Goal: Task Accomplishment & Management: Use online tool/utility

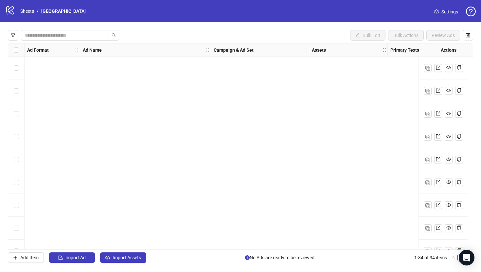
scroll to position [589, 0]
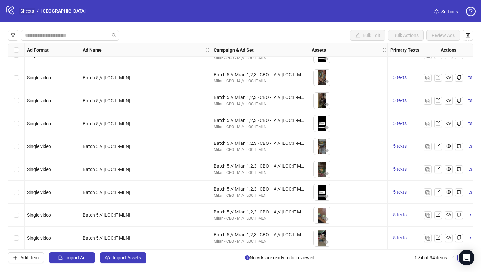
click at [29, 13] on link "Sheets" at bounding box center [27, 11] width 16 height 7
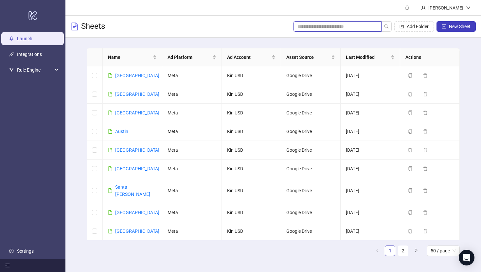
click at [324, 26] on input "search" at bounding box center [335, 26] width 75 height 7
paste input "******"
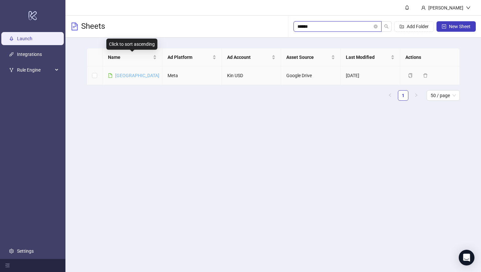
type input "******"
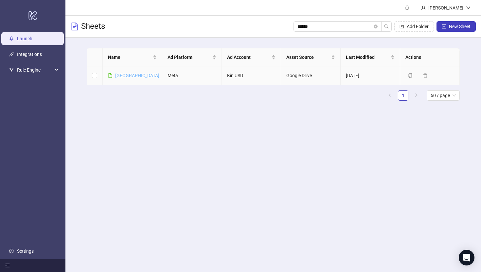
click at [121, 74] on link "[GEOGRAPHIC_DATA]" at bounding box center [137, 75] width 44 height 5
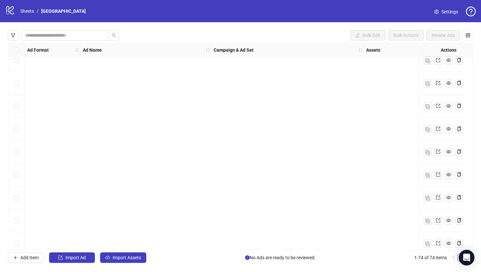
scroll to position [1506, 0]
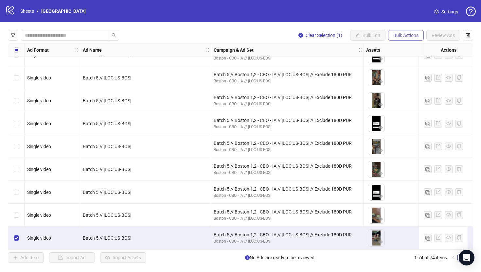
click at [407, 32] on button "Bulk Actions" at bounding box center [406, 35] width 36 height 10
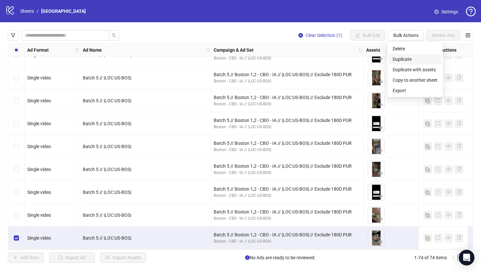
click at [411, 57] on span "Duplicate" at bounding box center [415, 59] width 45 height 7
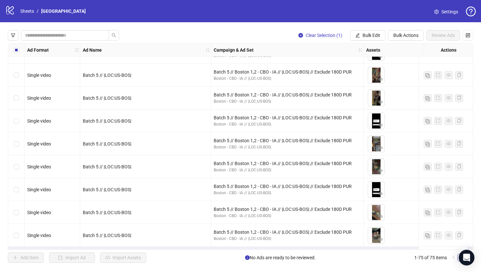
scroll to position [1529, 0]
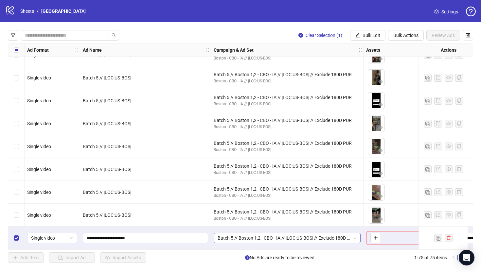
click at [355, 237] on span "Batch 5 // Boston 1,2 - CBO - IA // |LOC:US-BOS| // Exclude 180D PUR" at bounding box center [287, 239] width 139 height 10
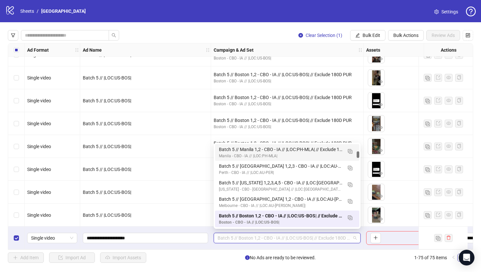
scroll to position [0, 0]
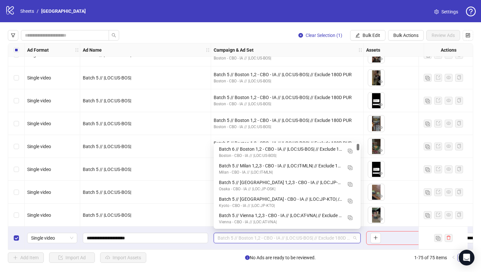
drag, startPoint x: 359, startPoint y: 156, endPoint x: 359, endPoint y: 130, distance: 26.2
click at [359, 130] on body "logo/logo-mobile Sheets / Boston Settings Clear Selection (1) Bulk Edit Bulk Ac…" at bounding box center [240, 136] width 481 height 272
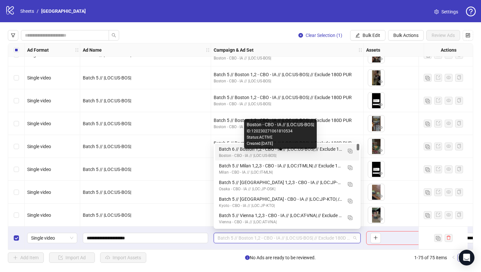
click at [301, 157] on div "Boston - CBO - IA // |LOC:US-BOS|" at bounding box center [280, 156] width 123 height 6
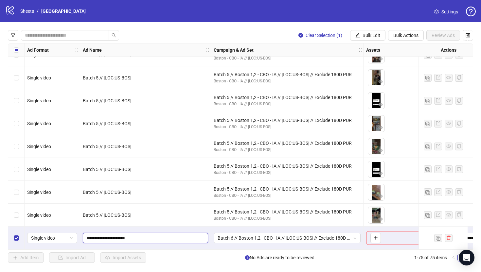
click at [102, 236] on input "**********" at bounding box center [145, 238] width 116 height 7
type input "**********"
click at [222, 197] on div "Batch 5 // Boston 1,2 - CBO - IA // |LOC:US-BOS| // Exclude 180D PUR Boston - C…" at bounding box center [287, 192] width 153 height 23
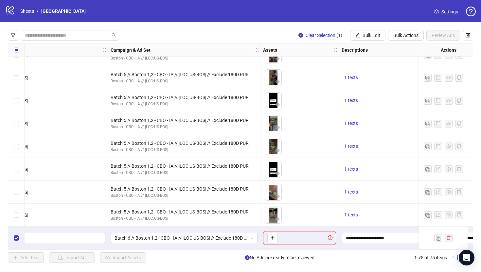
scroll to position [1529, 91]
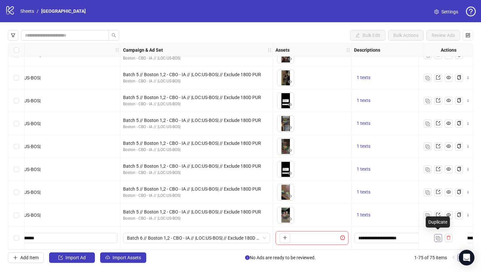
click at [439, 236] on img "button" at bounding box center [438, 238] width 5 height 5
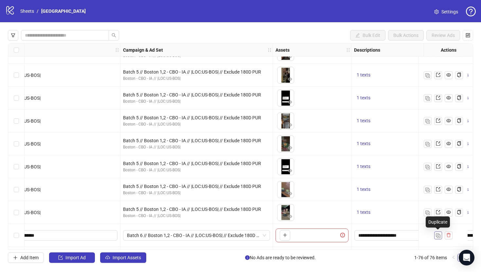
click at [439, 236] on img "button" at bounding box center [438, 236] width 5 height 5
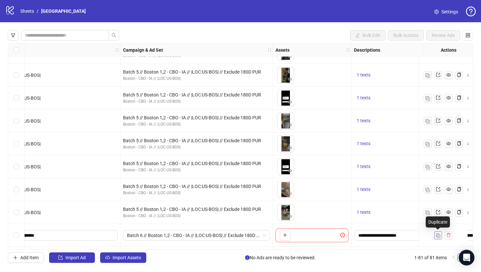
click at [439, 236] on img "button" at bounding box center [438, 236] width 5 height 5
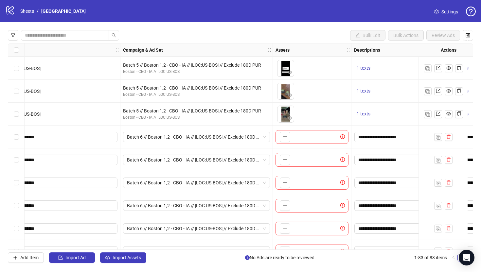
scroll to position [1653, 91]
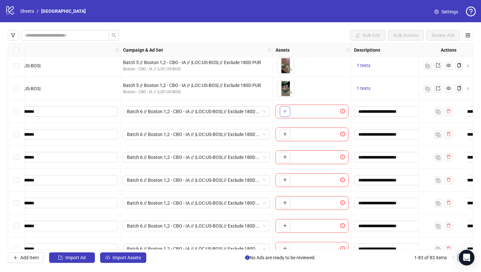
click at [285, 111] on icon "plus" at bounding box center [285, 111] width 5 height 5
click at [282, 133] on button "button" at bounding box center [285, 134] width 10 height 10
click at [285, 158] on icon "plus" at bounding box center [285, 157] width 5 height 5
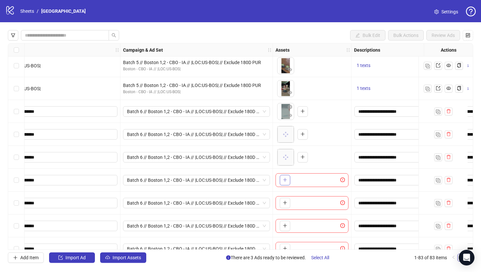
click at [286, 180] on icon "plus" at bounding box center [285, 180] width 5 height 5
click at [286, 182] on body "logo/logo-mobile Sheets / Boston Settings Bulk Edit Bulk Actions Review Ads Ad …" at bounding box center [240, 136] width 481 height 272
click at [284, 199] on button "button" at bounding box center [285, 203] width 10 height 10
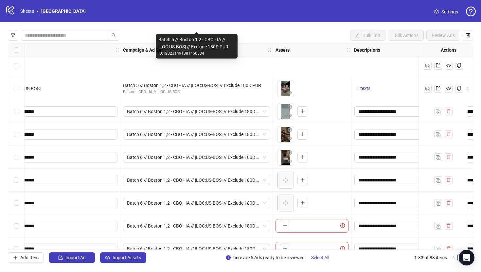
scroll to position [1712, 91]
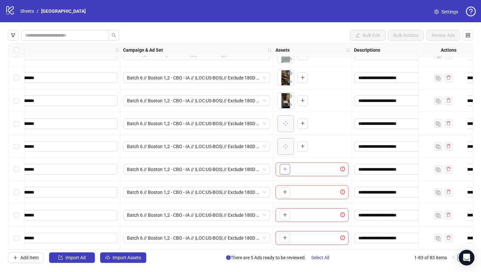
click at [287, 167] on icon "plus" at bounding box center [285, 169] width 5 height 5
click at [286, 191] on icon "plus" at bounding box center [285, 192] width 5 height 5
click at [285, 216] on button "button" at bounding box center [285, 215] width 10 height 10
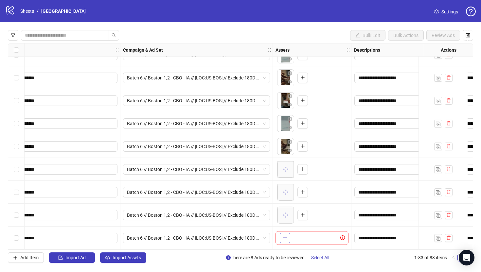
click at [284, 236] on icon "plus" at bounding box center [285, 238] width 5 height 5
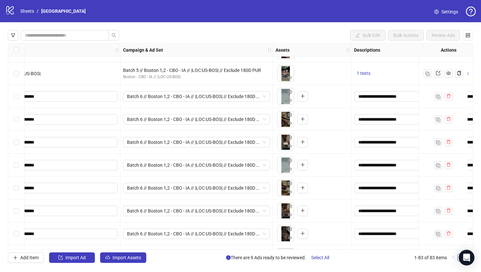
scroll to position [1671, 91]
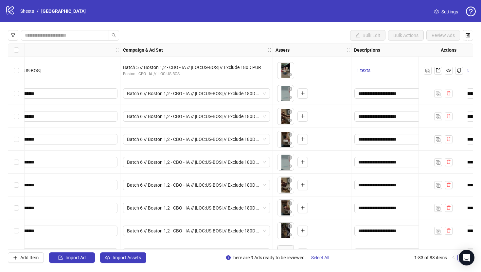
click at [12, 91] on div "Select row 75" at bounding box center [16, 93] width 16 height 23
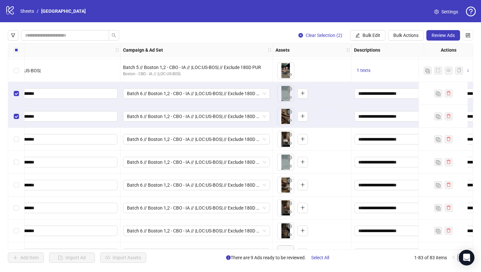
click at [15, 144] on div "Select row 77" at bounding box center [16, 139] width 16 height 23
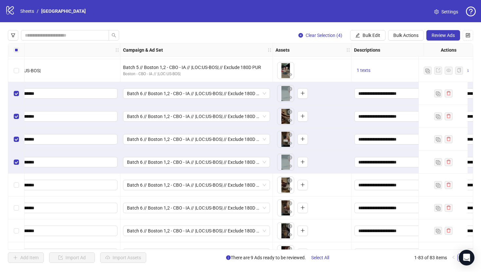
click at [18, 190] on div "Select row 79" at bounding box center [16, 185] width 16 height 23
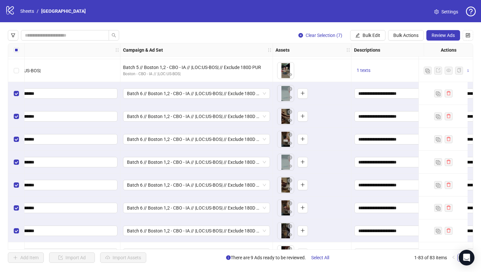
scroll to position [1712, 91]
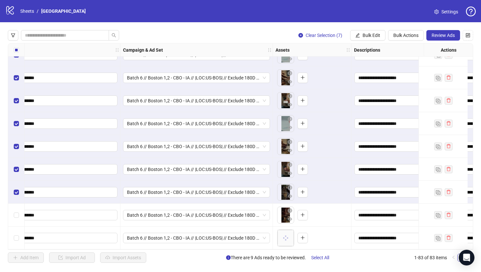
click at [13, 214] on div "Select row 82" at bounding box center [16, 215] width 16 height 23
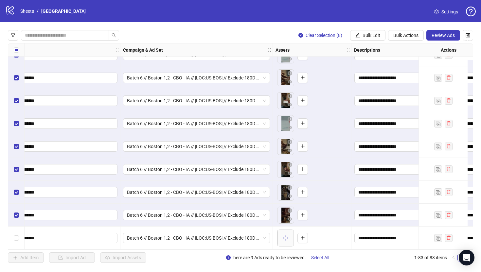
click at [20, 234] on div "Select row 83" at bounding box center [16, 238] width 16 height 23
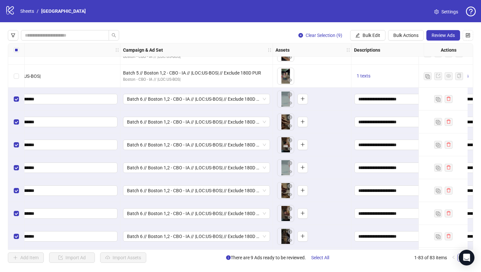
scroll to position [1654, 91]
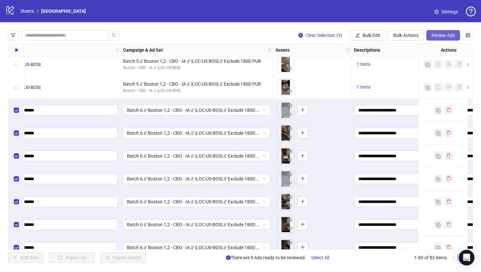
click at [447, 36] on span "Review Ads" at bounding box center [443, 35] width 23 height 5
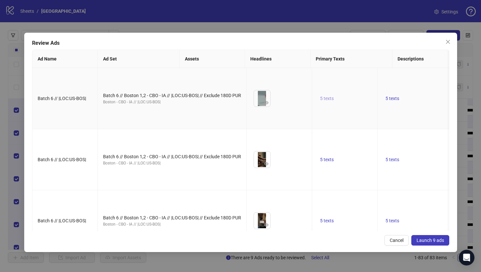
click at [320, 101] on span "5 texts" at bounding box center [327, 98] width 14 height 5
click at [363, 104] on icon "caret-right" at bounding box center [362, 104] width 5 height 5
click at [363, 105] on icon "caret-right" at bounding box center [362, 107] width 5 height 5
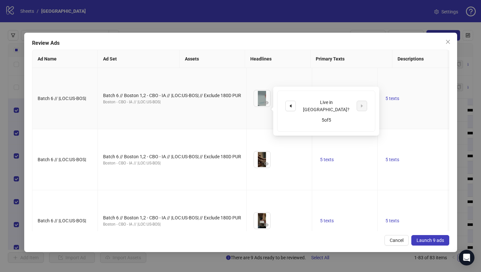
click at [378, 81] on td "5 texts" at bounding box center [419, 98] width 82 height 61
click at [378, 114] on td "5 texts" at bounding box center [419, 98] width 82 height 61
click at [386, 101] on span "5 texts" at bounding box center [393, 98] width 14 height 5
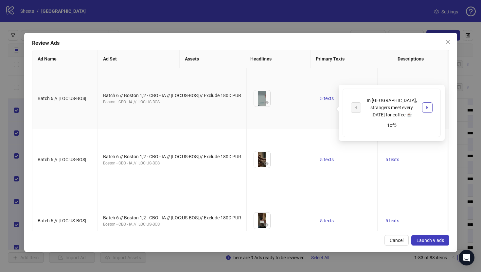
click at [430, 104] on button "button" at bounding box center [427, 108] width 10 height 10
click at [312, 96] on td "5 texts" at bounding box center [345, 98] width 66 height 61
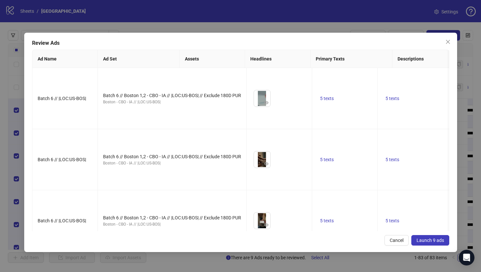
click at [424, 240] on span "Launch 9 ads" at bounding box center [431, 240] width 28 height 5
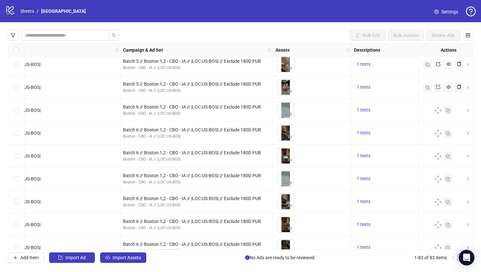
click at [29, 12] on link "Sheets" at bounding box center [27, 11] width 16 height 7
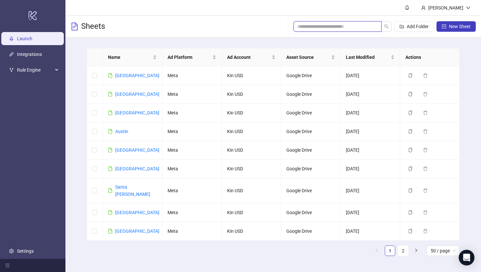
click at [311, 25] on input "search" at bounding box center [335, 26] width 75 height 7
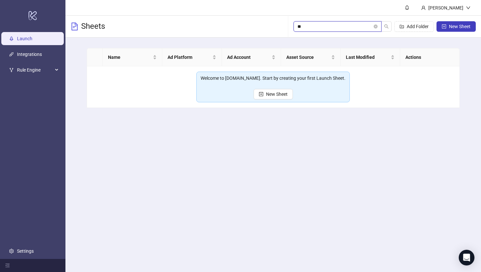
type input "*"
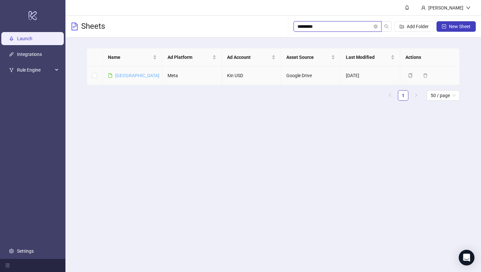
type input "*********"
click at [129, 76] on link "[GEOGRAPHIC_DATA]" at bounding box center [137, 75] width 44 height 5
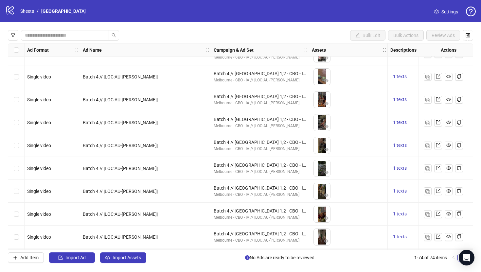
scroll to position [1506, 0]
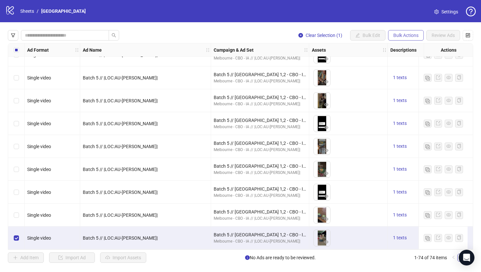
click at [399, 34] on span "Bulk Actions" at bounding box center [406, 35] width 25 height 5
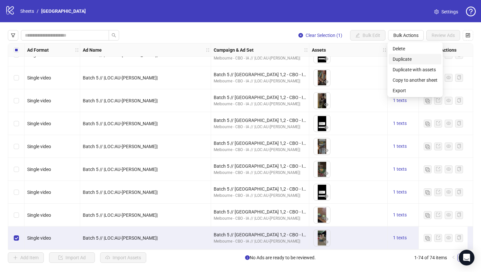
click at [400, 58] on span "Duplicate" at bounding box center [415, 59] width 45 height 7
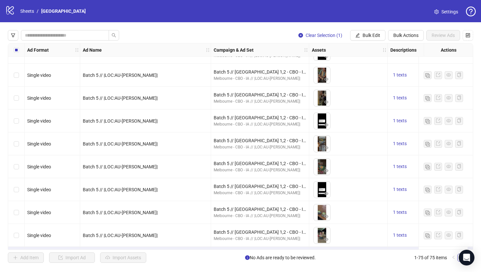
scroll to position [1529, 0]
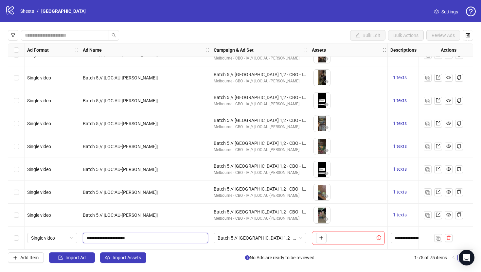
click at [115, 236] on input "**********" at bounding box center [145, 238] width 116 height 7
click at [102, 236] on input "**********" at bounding box center [145, 238] width 116 height 7
type input "**********"
click at [241, 237] on span "Batch 5 // [GEOGRAPHIC_DATA] 1,2 - CBO - IA // |LOC:AU-[PERSON_NAME]| // Exclud…" at bounding box center [260, 239] width 85 height 10
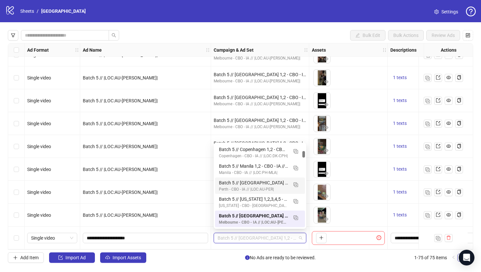
scroll to position [0, 0]
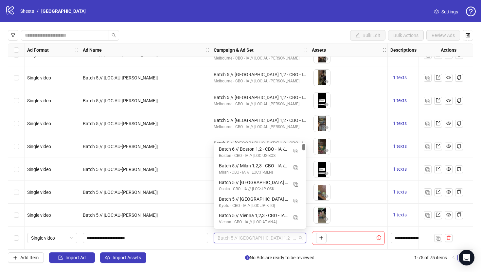
drag, startPoint x: 305, startPoint y: 157, endPoint x: 305, endPoint y: 144, distance: 12.4
click at [305, 144] on div at bounding box center [304, 147] width 3 height 7
click at [159, 31] on div "Bulk Edit Bulk Actions Review Ads" at bounding box center [241, 35] width 466 height 10
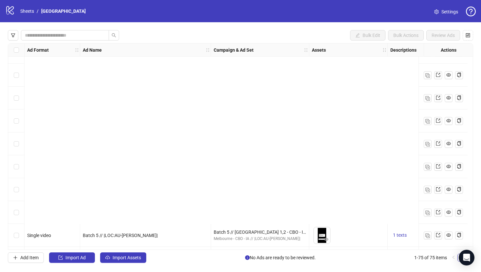
scroll to position [1529, 0]
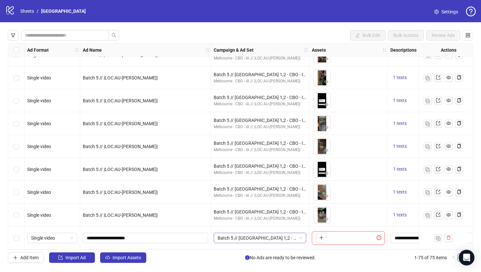
click at [295, 236] on span "Batch 5 // [GEOGRAPHIC_DATA] 1,2 - CBO - IA // |LOC:AU-[PERSON_NAME]| // Exclud…" at bounding box center [260, 239] width 85 height 10
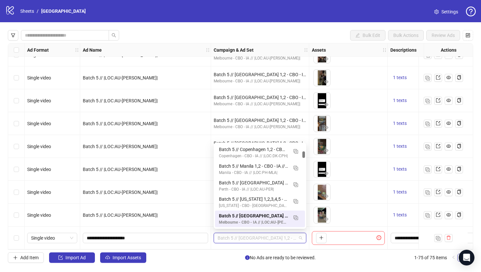
scroll to position [0, 0]
drag, startPoint x: 304, startPoint y: 157, endPoint x: 304, endPoint y: 145, distance: 11.5
click at [304, 145] on div at bounding box center [304, 147] width 3 height 7
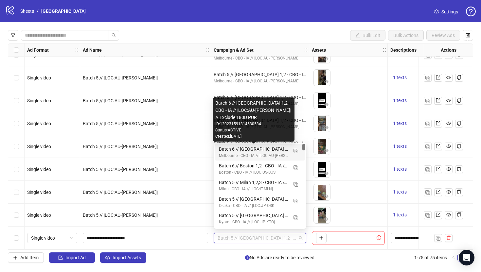
click at [270, 151] on div "Batch 6 // [GEOGRAPHIC_DATA] 1,2 - CBO - IA // |LOC:AU-[PERSON_NAME]| // Exclud…" at bounding box center [253, 149] width 69 height 7
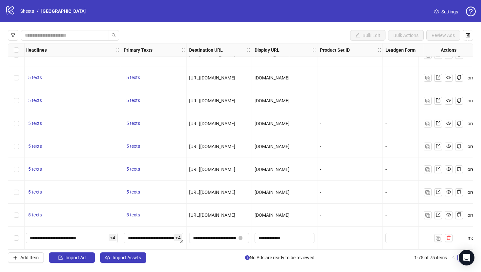
scroll to position [1529, 439]
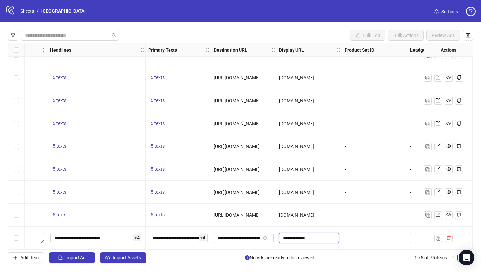
click at [298, 235] on input "**********" at bounding box center [308, 238] width 51 height 7
paste input "*"
type input "**********"
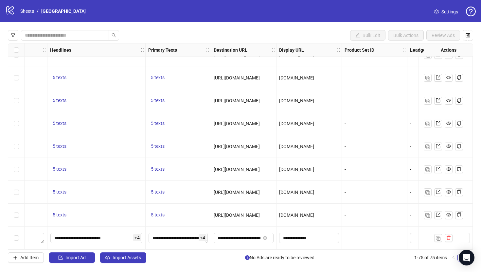
click at [339, 206] on div "[DOMAIN_NAME]" at bounding box center [310, 215] width 66 height 23
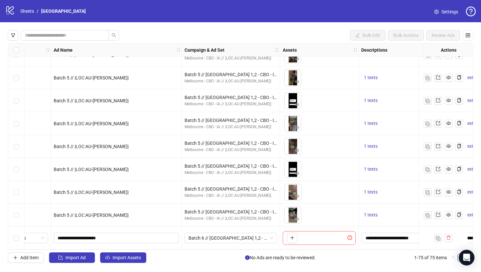
scroll to position [1529, 47]
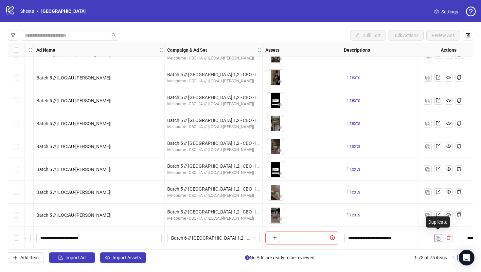
click at [439, 236] on img "button" at bounding box center [438, 238] width 5 height 5
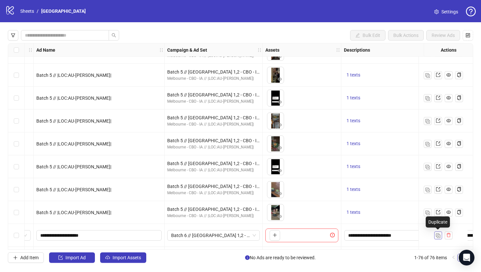
click at [439, 236] on img "button" at bounding box center [438, 236] width 5 height 5
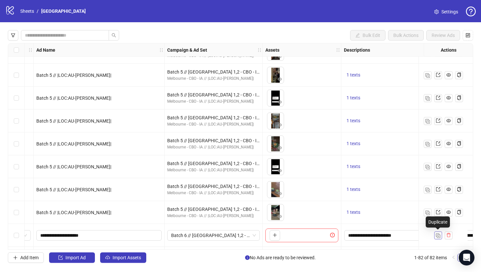
click at [439, 236] on img "button" at bounding box center [438, 236] width 5 height 5
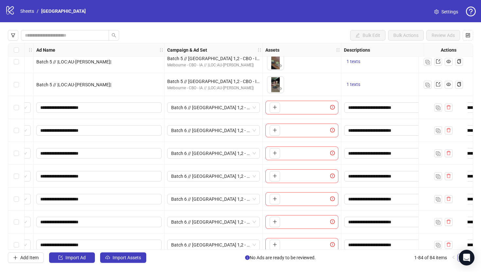
scroll to position [1646, 47]
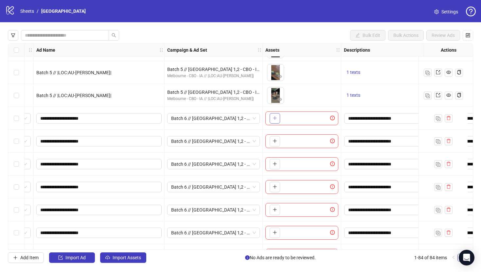
click at [273, 116] on button "button" at bounding box center [275, 118] width 10 height 10
click at [273, 143] on span "button" at bounding box center [275, 141] width 5 height 5
click at [277, 143] on icon "plus" at bounding box center [275, 141] width 5 height 5
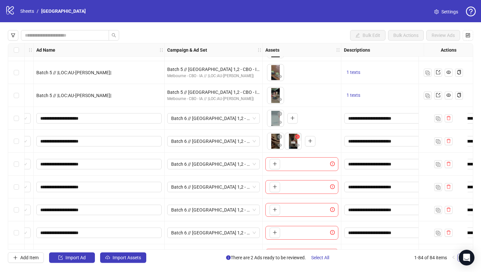
click at [299, 138] on icon "close-circle" at bounding box center [297, 137] width 5 height 5
click at [274, 165] on icon "plus" at bounding box center [275, 164] width 5 height 5
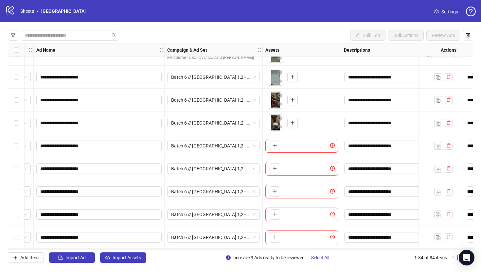
scroll to position [1688, 47]
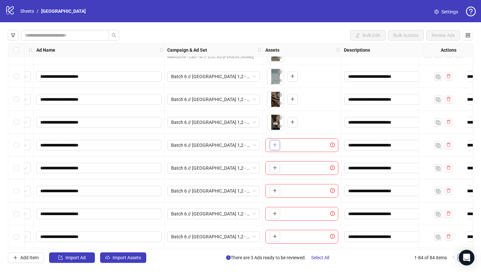
click at [276, 144] on icon "plus" at bounding box center [275, 145] width 5 height 5
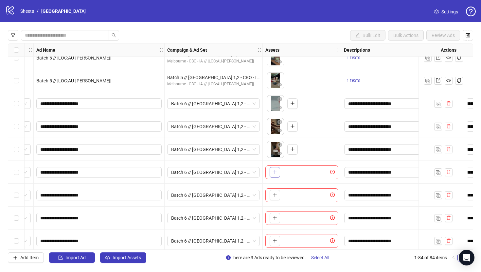
click at [278, 171] on button "button" at bounding box center [275, 172] width 10 height 10
click at [276, 194] on icon "plus" at bounding box center [275, 195] width 5 height 5
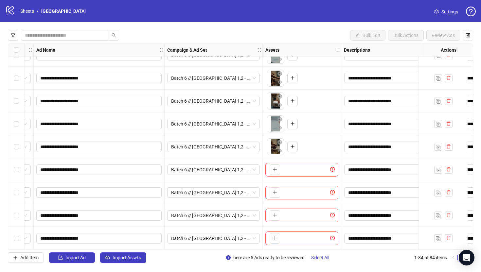
scroll to position [1735, 47]
click at [275, 145] on icon "plus" at bounding box center [275, 147] width 0 height 4
click at [272, 165] on button "button" at bounding box center [275, 169] width 10 height 10
click at [277, 188] on button "button" at bounding box center [275, 192] width 10 height 10
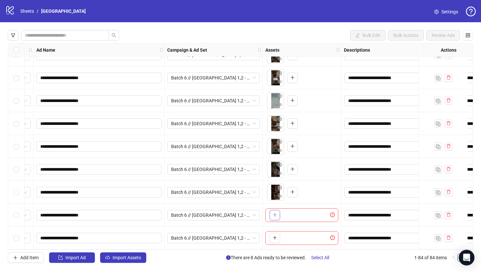
click at [279, 212] on button "button" at bounding box center [275, 215] width 10 height 10
click at [448, 236] on icon "delete" at bounding box center [449, 238] width 5 height 5
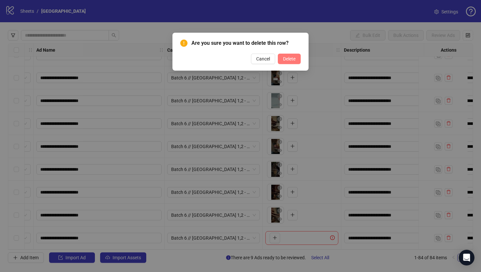
click at [288, 60] on span "Delete" at bounding box center [289, 58] width 12 height 5
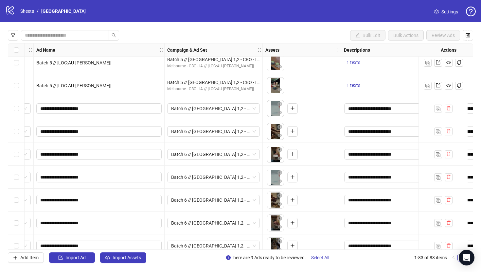
scroll to position [1683, 47]
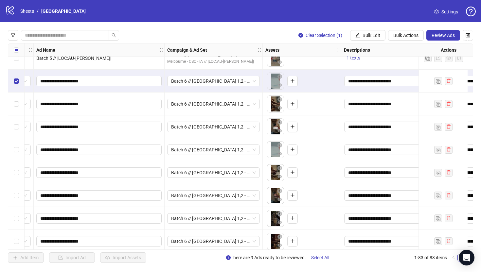
click at [17, 97] on div "Select row 76" at bounding box center [16, 104] width 16 height 23
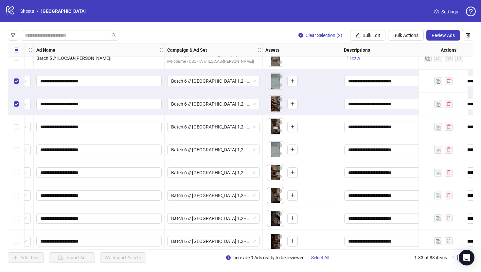
click at [17, 121] on div "Select row 77" at bounding box center [16, 127] width 16 height 23
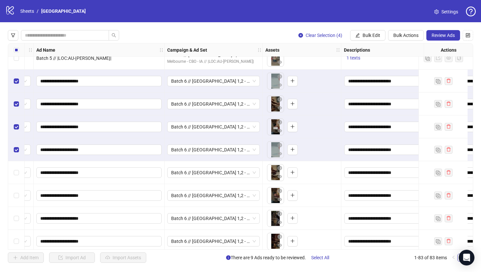
click at [17, 184] on div "Select row 79" at bounding box center [16, 172] width 16 height 23
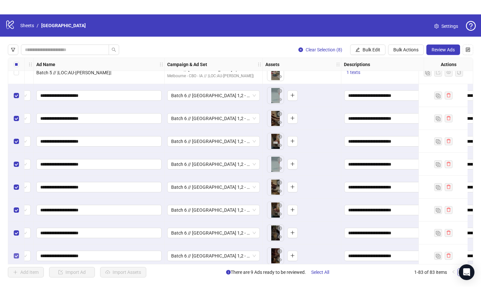
scroll to position [1712, 47]
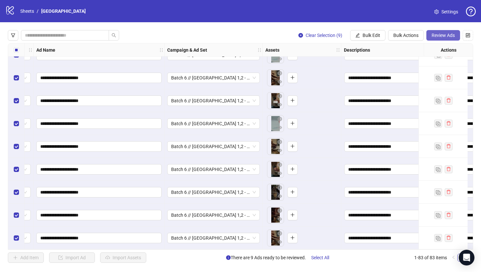
click at [443, 34] on span "Review Ads" at bounding box center [443, 35] width 23 height 5
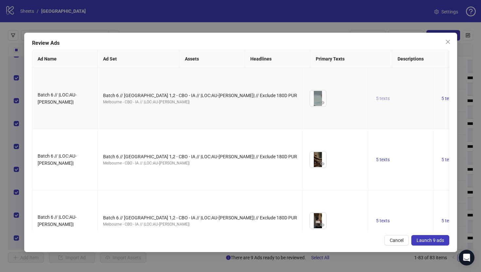
click at [376, 101] on span "5 texts" at bounding box center [383, 98] width 14 height 5
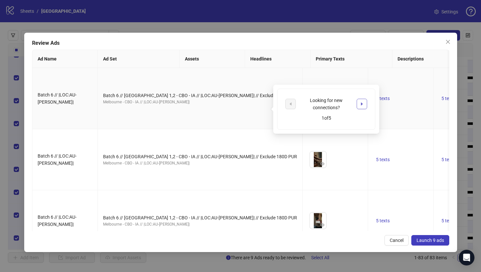
click at [363, 106] on icon "caret-right" at bounding box center [362, 104] width 5 height 5
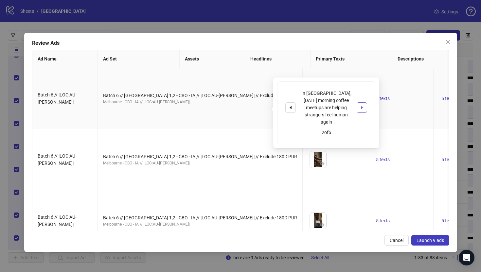
click at [363, 106] on icon "caret-right" at bounding box center [362, 107] width 5 height 5
click at [363, 106] on icon "caret-right" at bounding box center [362, 104] width 5 height 5
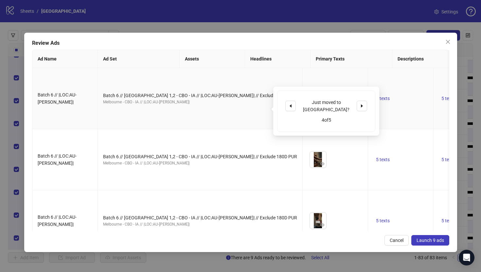
click at [303, 128] on td "To pick up a draggable item, press the space bar. While dragging, use the arrow…" at bounding box center [336, 98] width 66 height 61
click at [320, 104] on icon "eye" at bounding box center [322, 102] width 5 height 3
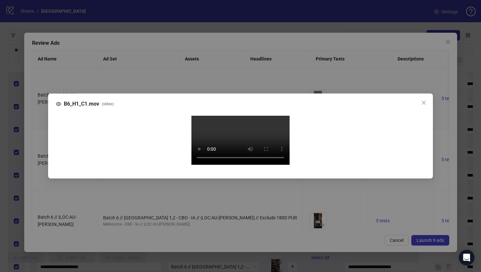
scroll to position [1683, 47]
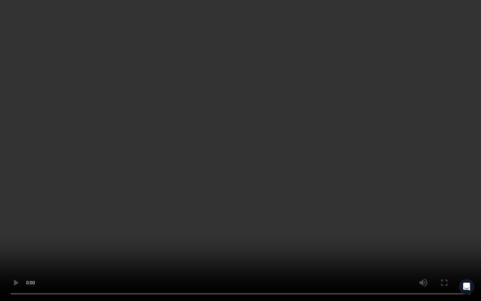
click at [45, 163] on video "Your browser does not support the video tag." at bounding box center [240, 150] width 481 height 301
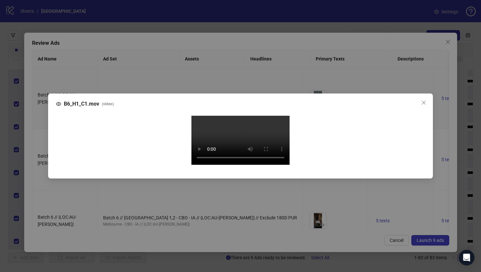
click at [35, 128] on div "B6_H1_C1.mov ( video ) Your browser does not support the video tag." at bounding box center [240, 136] width 481 height 272
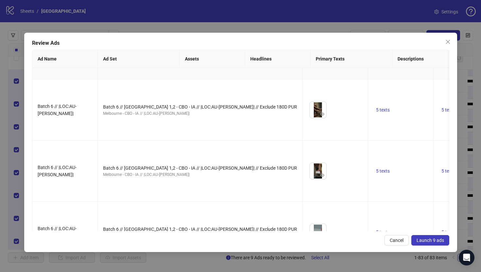
scroll to position [55, 0]
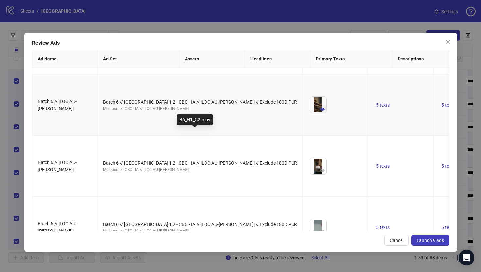
click at [320, 111] on icon "eye" at bounding box center [322, 109] width 5 height 3
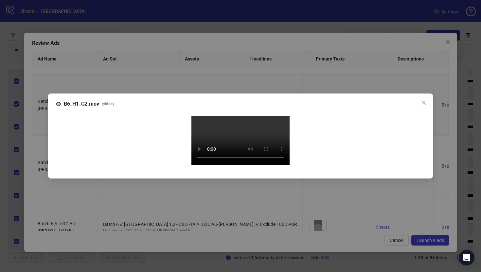
click at [40, 151] on div "B6_H1_C2.mov ( video ) Your browser does not support the video tag." at bounding box center [240, 136] width 481 height 272
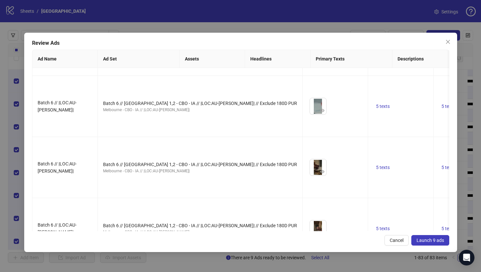
scroll to position [178, 0]
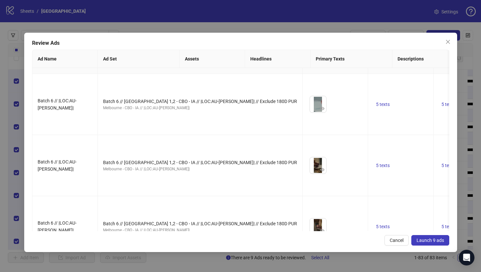
click at [320, 49] on icon "eye" at bounding box center [322, 47] width 5 height 3
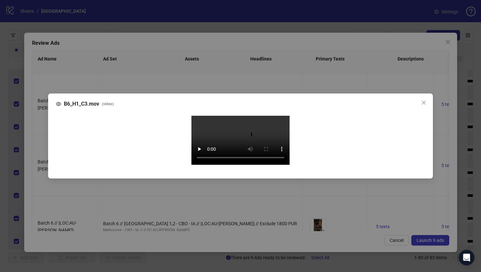
click at [199, 149] on video "Your browser does not support the video tag." at bounding box center [241, 140] width 98 height 49
click at [39, 143] on div "B6_H1_C3.mov ( video ) Your browser does not support the video tag." at bounding box center [240, 136] width 481 height 272
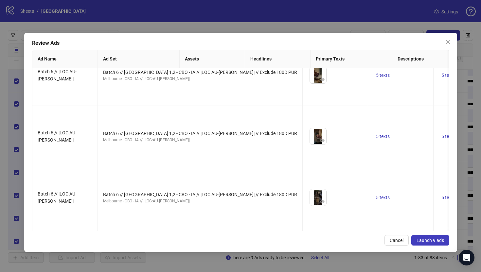
scroll to position [295, 0]
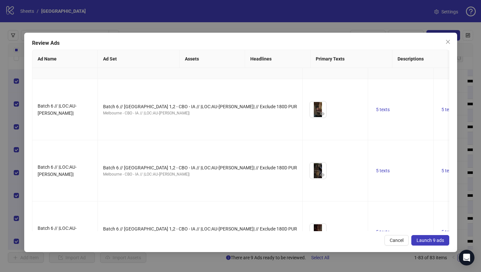
click at [319, 57] on button "button" at bounding box center [323, 53] width 8 height 8
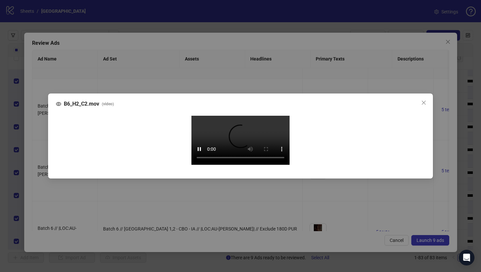
click at [37, 142] on div "B6_H2_C2.mov ( video ) Your browser does not support the video tag." at bounding box center [240, 136] width 481 height 272
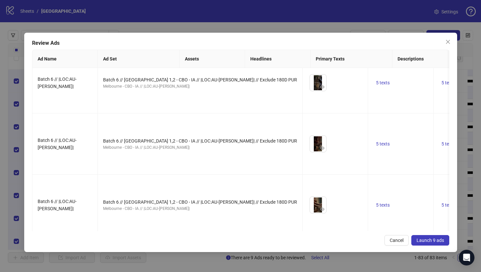
scroll to position [386, 0]
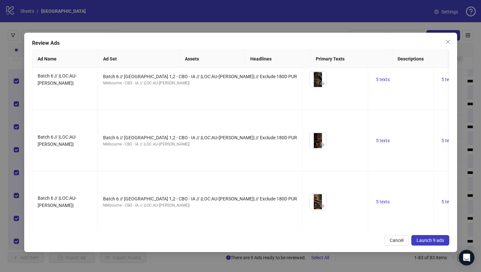
click at [320, 25] on icon "eye" at bounding box center [322, 22] width 5 height 5
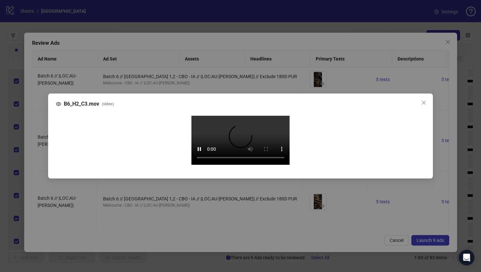
click at [44, 171] on div "B6_H2_C3.mov ( video ) Your browser does not support the video tag." at bounding box center [240, 136] width 481 height 272
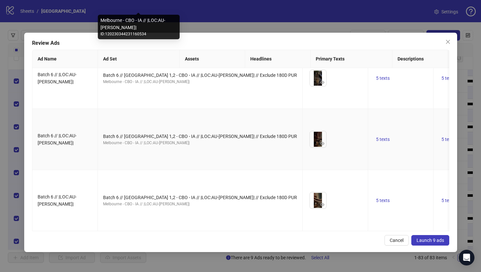
scroll to position [539, 0]
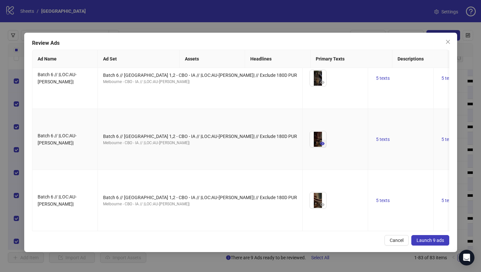
click at [320, 145] on icon "eye" at bounding box center [322, 143] width 5 height 3
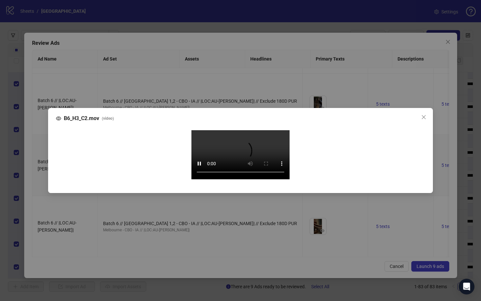
click at [192, 167] on video "Your browser does not support the video tag." at bounding box center [241, 154] width 98 height 49
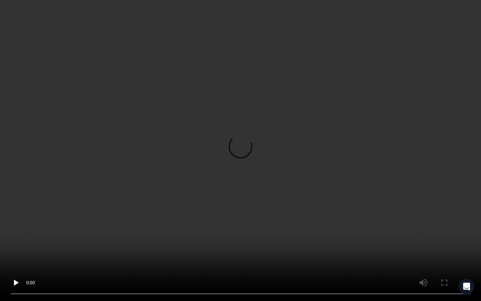
click at [159, 167] on video "Your browser does not support the video tag." at bounding box center [240, 150] width 481 height 301
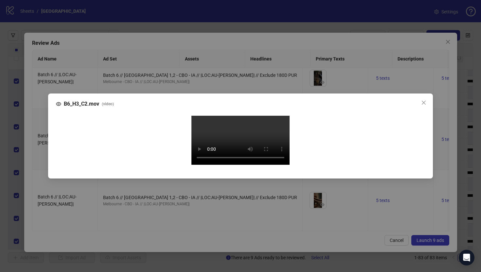
click at [38, 151] on div "B6_H3_C2.mov ( video ) Your browser does not support the video tag." at bounding box center [240, 136] width 481 height 272
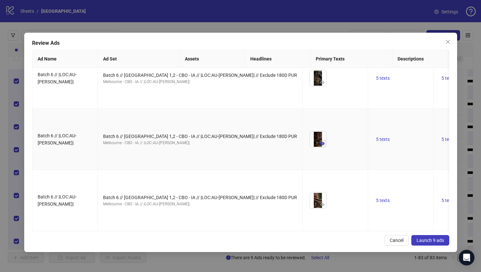
scroll to position [582, 0]
click at [422, 240] on span "Launch 9 ads" at bounding box center [431, 240] width 28 height 5
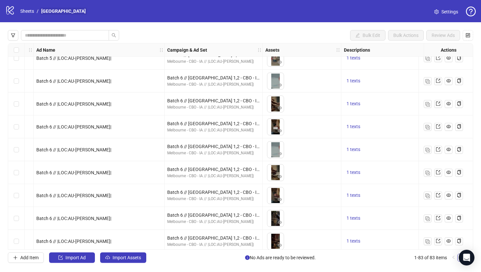
scroll to position [1712, 47]
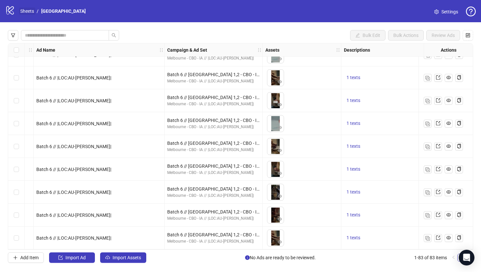
click at [27, 11] on link "Sheets" at bounding box center [27, 11] width 16 height 7
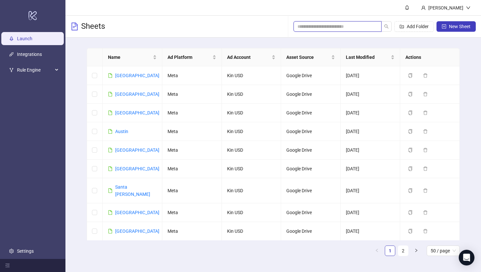
click at [334, 28] on input "search" at bounding box center [335, 26] width 75 height 7
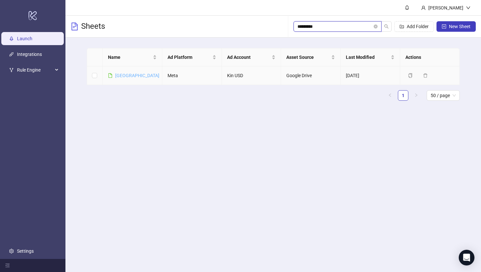
type input "*********"
click at [124, 75] on link "[GEOGRAPHIC_DATA]" at bounding box center [137, 75] width 44 height 5
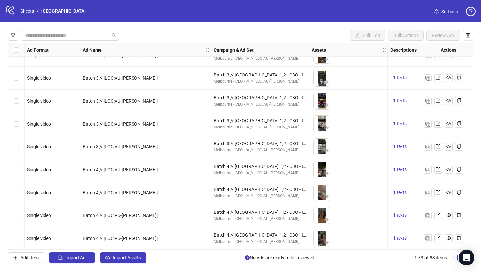
scroll to position [1712, 0]
click at [27, 11] on link "Sheets" at bounding box center [27, 11] width 16 height 7
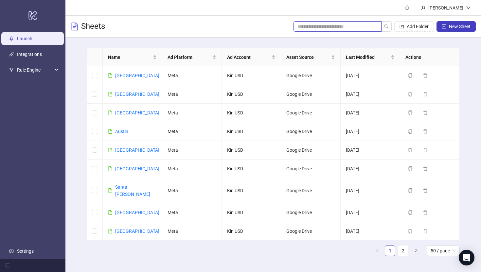
click at [311, 23] on input "search" at bounding box center [335, 26] width 75 height 7
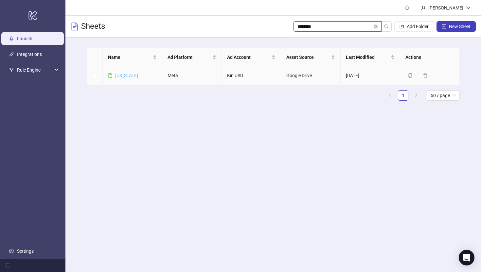
type input "********"
click at [131, 77] on link "[US_STATE]" at bounding box center [126, 75] width 23 height 5
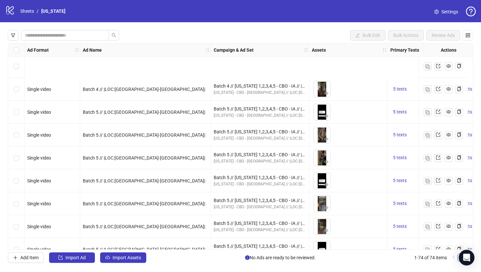
scroll to position [1506, 0]
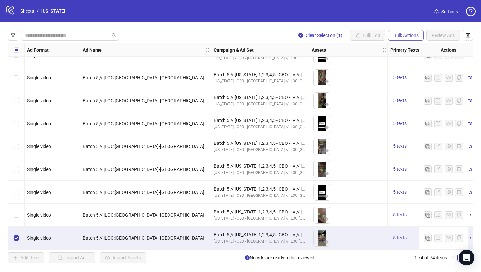
click at [408, 36] on span "Bulk Actions" at bounding box center [406, 35] width 25 height 5
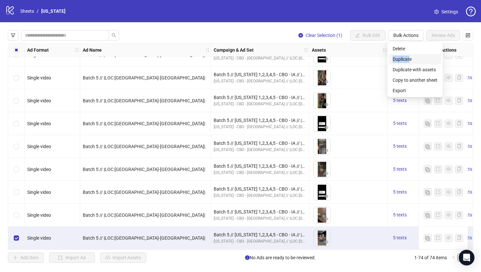
click at [409, 56] on span "Duplicate" at bounding box center [415, 59] width 45 height 7
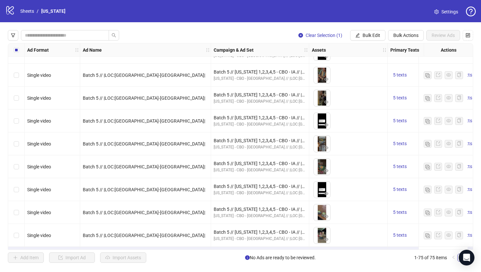
scroll to position [1529, 0]
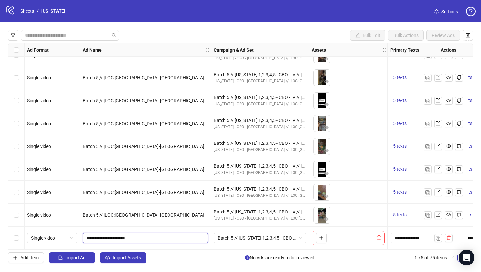
click at [102, 236] on input "**********" at bounding box center [145, 238] width 116 height 7
type input "**********"
click at [250, 235] on span "Batch 5 // [US_STATE] 1,2,3,4,5 - CBO - IA // |LOC:[GEOGRAPHIC_DATA]-[GEOGRAPHI…" at bounding box center [260, 239] width 85 height 10
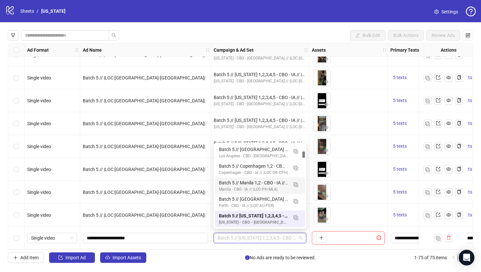
scroll to position [0, 0]
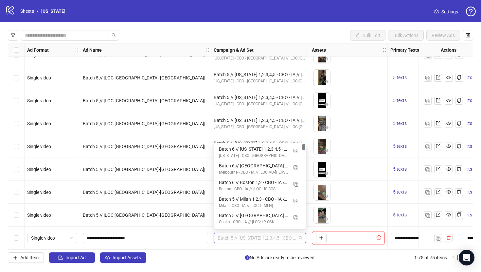
drag, startPoint x: 305, startPoint y: 156, endPoint x: 305, endPoint y: 140, distance: 16.7
click at [305, 140] on body "logo/logo-mobile Sheets / [US_STATE] Settings Bulk Edit Bulk Actions Review Ads…" at bounding box center [240, 136] width 481 height 272
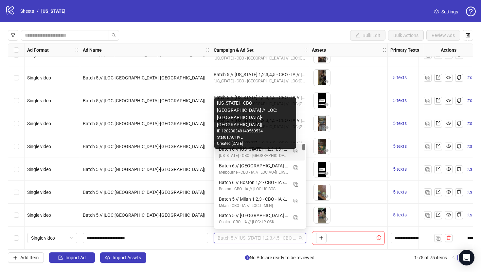
click at [256, 157] on div "[US_STATE] - CBO - [GEOGRAPHIC_DATA] // |LOC:[GEOGRAPHIC_DATA]-[GEOGRAPHIC_DATA…" at bounding box center [253, 156] width 69 height 6
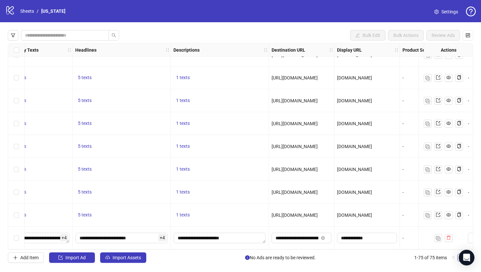
scroll to position [1529, 381]
click at [362, 235] on input "**********" at bounding box center [367, 238] width 51 height 7
paste input "*"
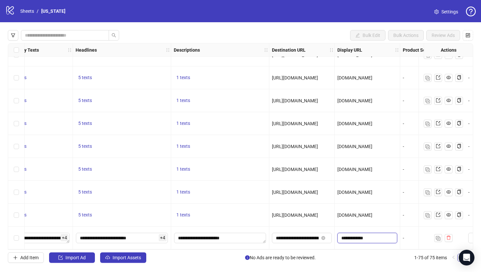
type input "**********"
click at [386, 190] on div "[DOMAIN_NAME]" at bounding box center [368, 192] width 60 height 7
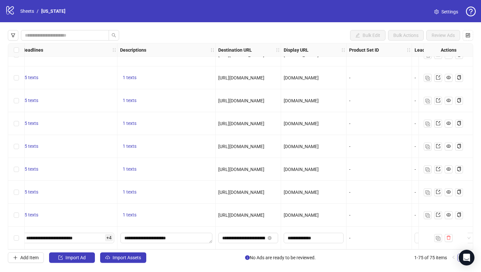
scroll to position [1529, 0]
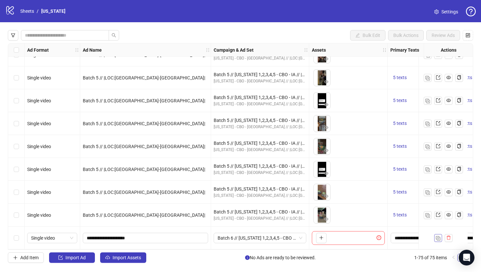
click at [441, 234] on button "button" at bounding box center [439, 238] width 8 height 8
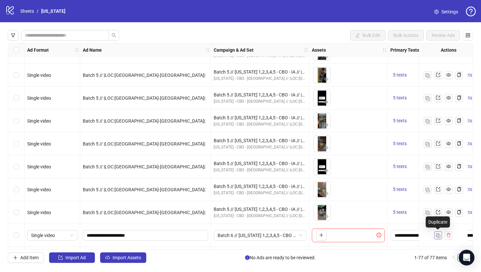
click at [441, 234] on button "button" at bounding box center [439, 236] width 8 height 8
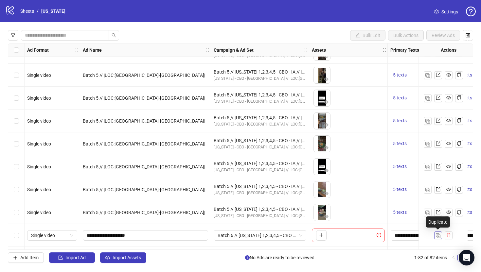
click at [441, 234] on button "button" at bounding box center [439, 236] width 8 height 8
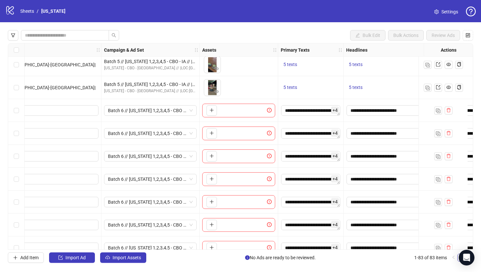
scroll to position [1654, 110]
click at [211, 111] on icon "plus" at bounding box center [211, 110] width 5 height 5
click at [211, 131] on icon "plus" at bounding box center [211, 133] width 5 height 5
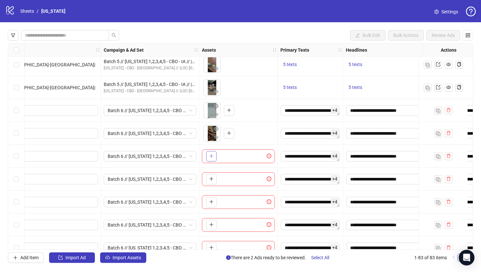
click at [211, 159] on button "button" at bounding box center [211, 156] width 10 height 10
click at [209, 180] on icon "plus" at bounding box center [211, 179] width 5 height 5
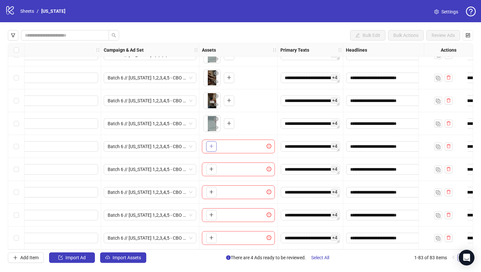
click at [211, 144] on span "button" at bounding box center [211, 146] width 5 height 5
click at [210, 167] on icon "plus" at bounding box center [211, 169] width 5 height 5
click at [208, 189] on button "button" at bounding box center [211, 192] width 10 height 10
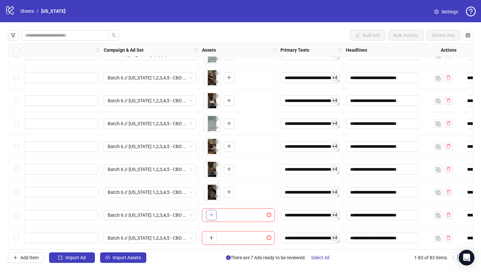
click at [213, 213] on icon "plus" at bounding box center [211, 215] width 5 height 5
click at [213, 238] on icon "plus" at bounding box center [212, 238] width 4 height 0
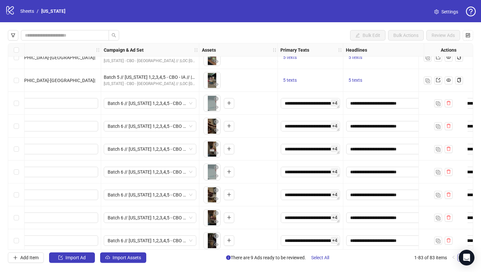
scroll to position [1661, 0]
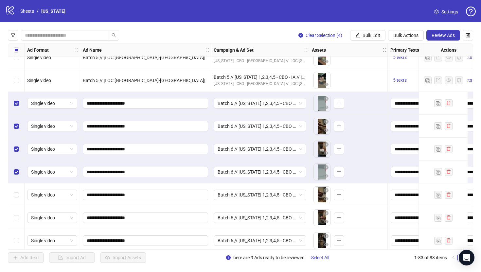
click at [16, 200] on div "Select row 79" at bounding box center [16, 195] width 16 height 23
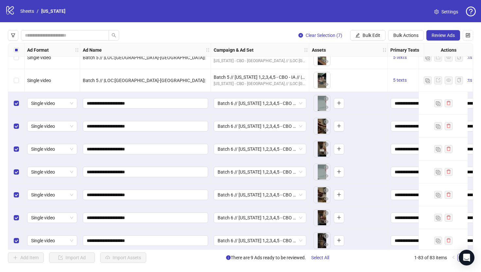
scroll to position [1712, 0]
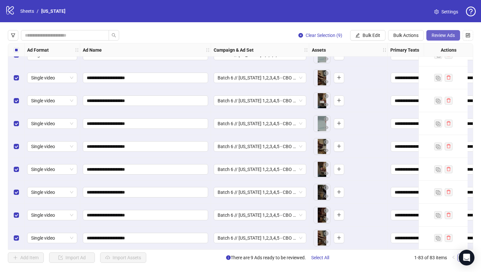
click at [433, 36] on span "Review Ads" at bounding box center [443, 35] width 23 height 5
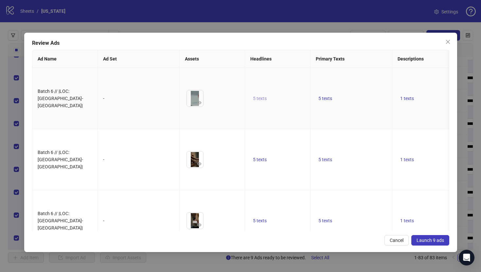
click at [257, 101] on span "5 texts" at bounding box center [260, 98] width 14 height 5
click at [363, 102] on icon "caret-right" at bounding box center [362, 104] width 5 height 5
click at [426, 245] on button "Launch 9 ads" at bounding box center [431, 240] width 38 height 10
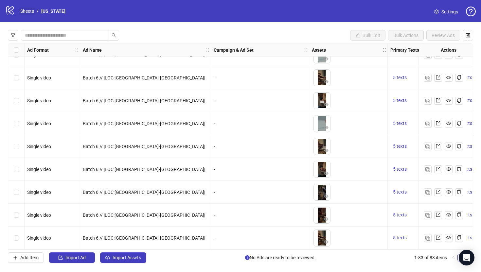
click at [25, 9] on link "Sheets" at bounding box center [27, 11] width 16 height 7
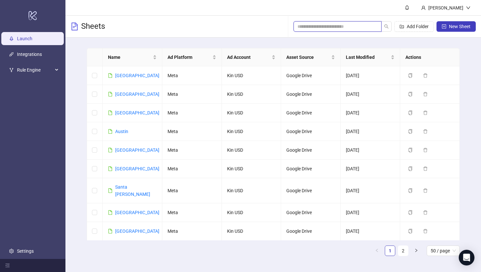
click at [307, 27] on input "search" at bounding box center [335, 26] width 75 height 7
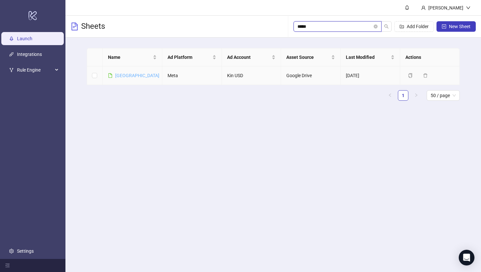
type input "*****"
click at [123, 75] on link "[GEOGRAPHIC_DATA]" at bounding box center [137, 75] width 44 height 5
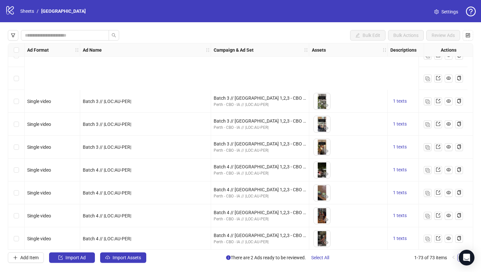
scroll to position [1483, 0]
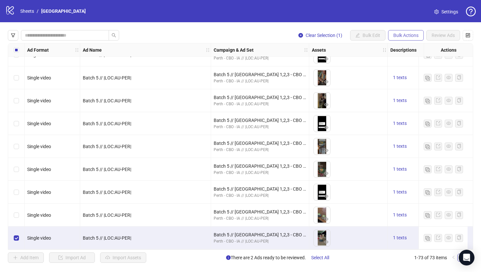
click at [396, 36] on span "Bulk Actions" at bounding box center [406, 35] width 25 height 5
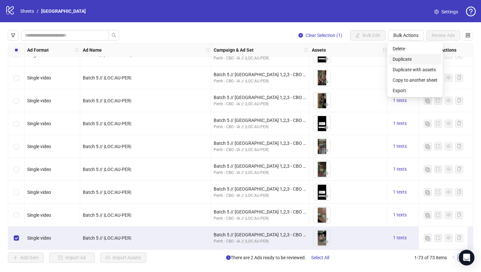
click at [399, 55] on li "Duplicate" at bounding box center [415, 59] width 53 height 10
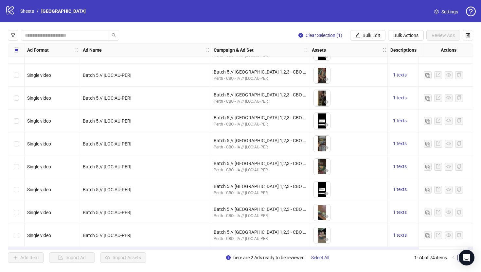
scroll to position [1506, 0]
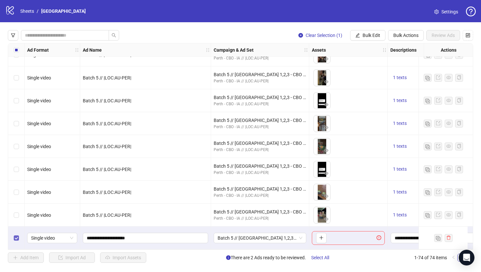
click at [16, 235] on label "Select row 74" at bounding box center [16, 238] width 5 height 7
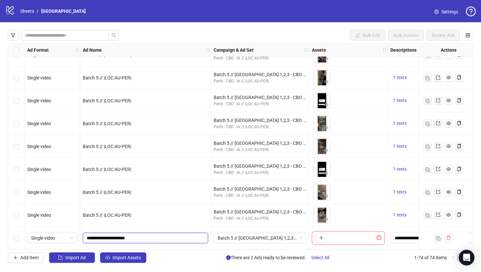
click at [102, 235] on input "**********" at bounding box center [145, 238] width 116 height 7
type input "**********"
click at [243, 236] on span "Batch 5 // [GEOGRAPHIC_DATA] 1,2,3 - CBO - IA // |LOC:AU-PER| // Exclude 180D P…" at bounding box center [260, 239] width 85 height 10
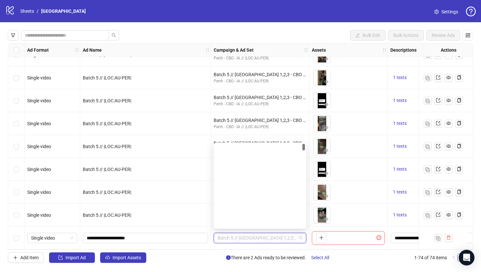
scroll to position [0, 0]
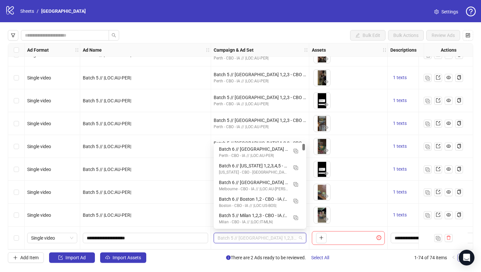
drag, startPoint x: 304, startPoint y: 155, endPoint x: 304, endPoint y: 145, distance: 9.8
click at [304, 145] on div at bounding box center [304, 147] width 3 height 7
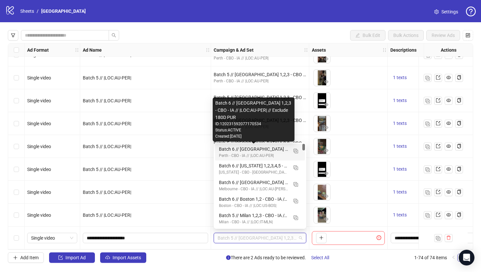
click at [264, 147] on div "Batch 6 // [GEOGRAPHIC_DATA] 1,2,3 - CBO - IA // |LOC:AU-PER| // Exclude 180D P…" at bounding box center [253, 149] width 69 height 7
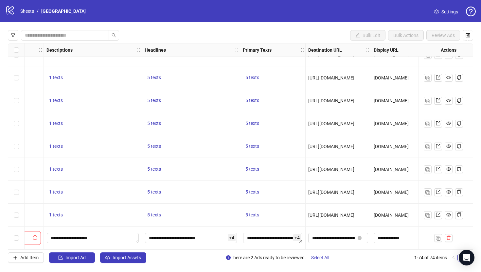
scroll to position [1506, 367]
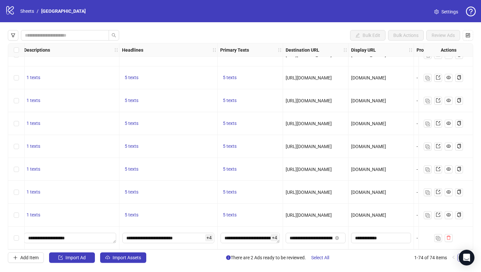
click at [367, 241] on div "**********" at bounding box center [382, 238] width 66 height 23
click at [371, 235] on input "**********" at bounding box center [380, 238] width 51 height 7
paste input "*"
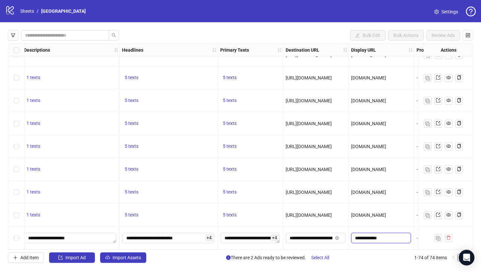
type input "**********"
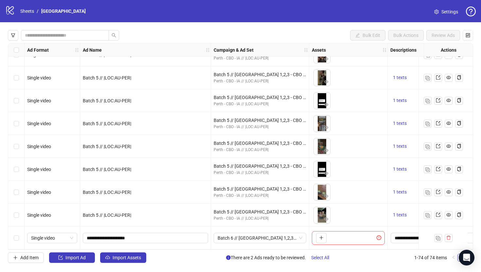
scroll to position [1506, 15]
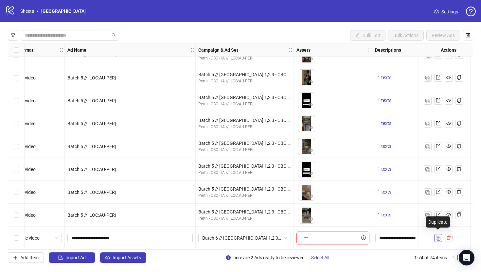
click at [440, 236] on img "button" at bounding box center [438, 238] width 5 height 5
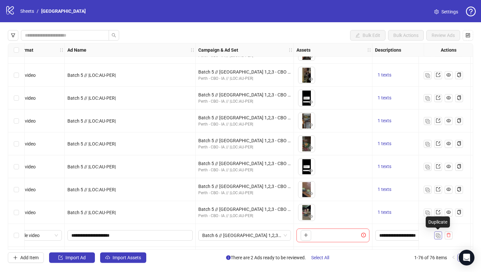
click at [440, 234] on img "button" at bounding box center [438, 236] width 5 height 5
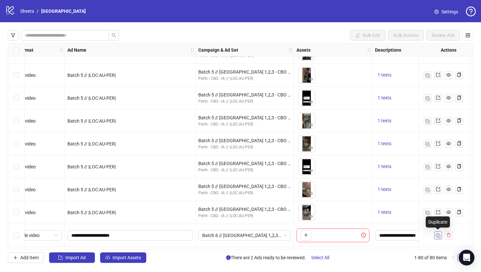
click at [440, 234] on img "button" at bounding box center [438, 236] width 5 height 5
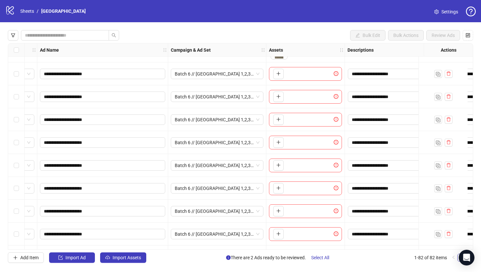
scroll to position [1641, 43]
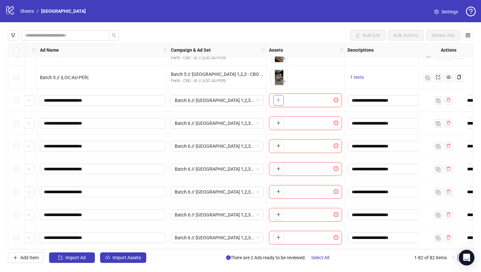
click at [283, 103] on button "button" at bounding box center [278, 100] width 10 height 10
click at [277, 125] on icon "plus" at bounding box center [278, 123] width 5 height 5
click at [280, 148] on span "button" at bounding box center [278, 145] width 5 height 5
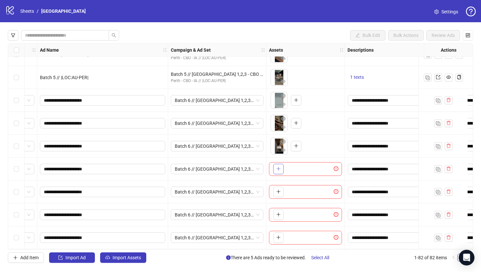
click at [277, 173] on button "button" at bounding box center [278, 169] width 10 height 10
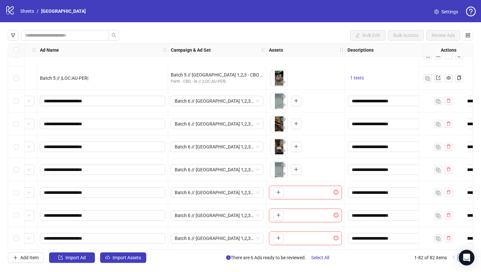
scroll to position [1689, 43]
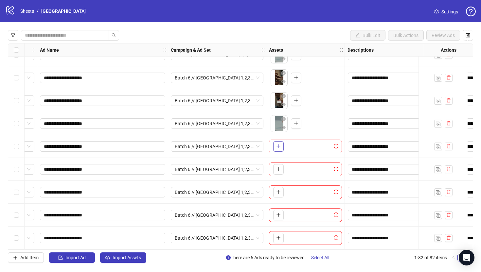
click at [278, 144] on icon "plus" at bounding box center [278, 146] width 5 height 5
click at [277, 167] on icon "plus" at bounding box center [278, 169] width 5 height 5
click at [281, 194] on button "button" at bounding box center [278, 192] width 10 height 10
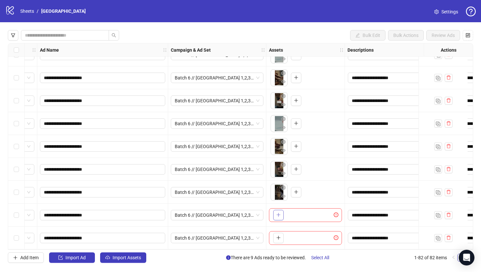
click at [277, 213] on icon "plus" at bounding box center [278, 215] width 5 height 5
click at [278, 236] on icon "plus" at bounding box center [278, 238] width 5 height 5
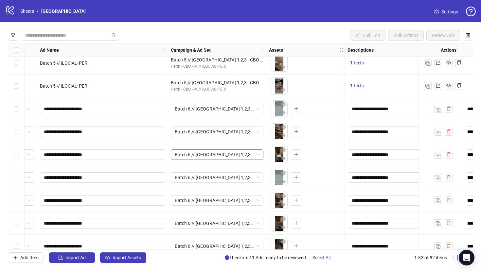
scroll to position [1636, 43]
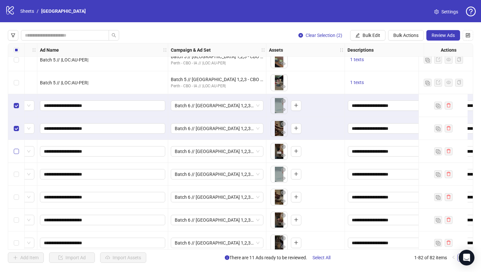
click at [18, 155] on label "Select row 76" at bounding box center [16, 151] width 5 height 7
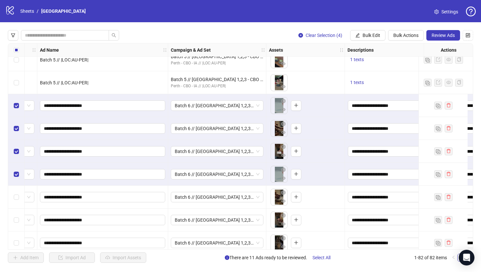
click at [16, 202] on div "Select row 78" at bounding box center [16, 197] width 16 height 23
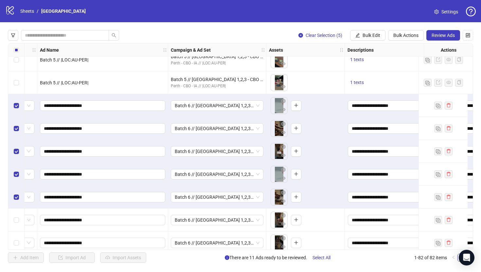
scroll to position [1689, 43]
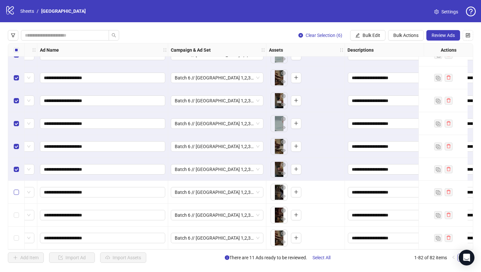
click at [16, 193] on label "Select row 80" at bounding box center [16, 192] width 5 height 7
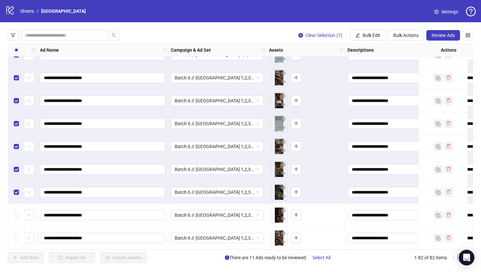
click at [16, 217] on div "Select row 81" at bounding box center [16, 215] width 16 height 23
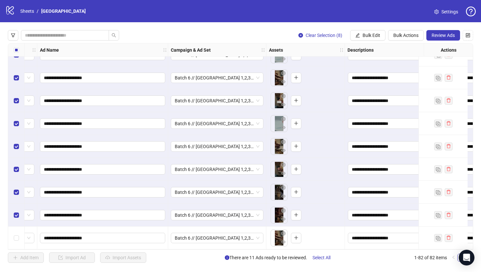
click at [16, 231] on div "Select row 82" at bounding box center [16, 238] width 16 height 23
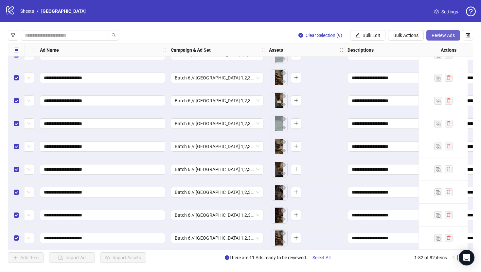
click at [441, 37] on span "Review Ads" at bounding box center [443, 35] width 23 height 5
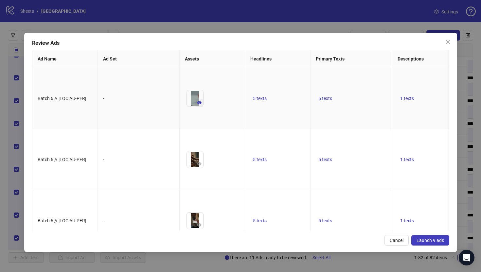
click at [200, 104] on icon "eye" at bounding box center [199, 102] width 5 height 3
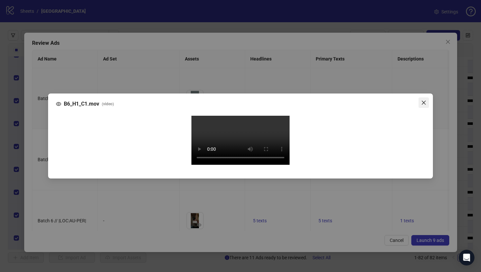
click at [426, 98] on button "Close" at bounding box center [424, 103] width 10 height 10
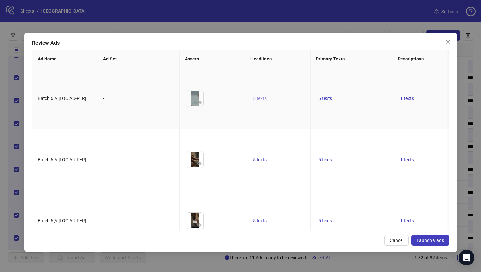
click at [260, 101] on span "5 texts" at bounding box center [260, 98] width 14 height 5
click at [363, 102] on icon "caret-right" at bounding box center [362, 104] width 5 height 5
click at [363, 105] on icon "caret-right" at bounding box center [362, 107] width 5 height 5
click at [366, 159] on td "5 texts" at bounding box center [352, 159] width 82 height 61
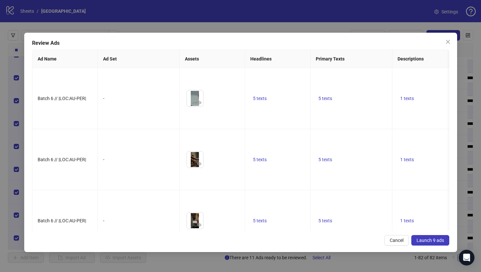
click at [439, 242] on span "Launch 9 ads" at bounding box center [431, 240] width 28 height 5
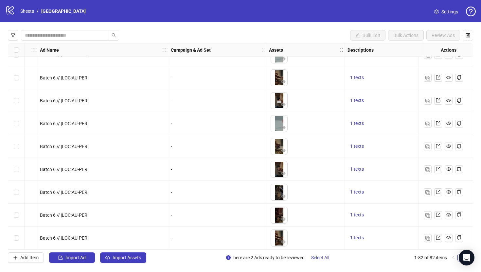
scroll to position [1689, 0]
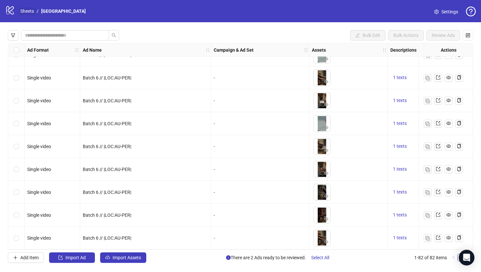
click at [24, 8] on link "Sheets" at bounding box center [27, 11] width 16 height 7
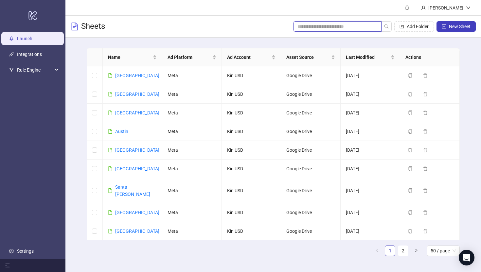
click at [327, 25] on input "search" at bounding box center [335, 26] width 75 height 7
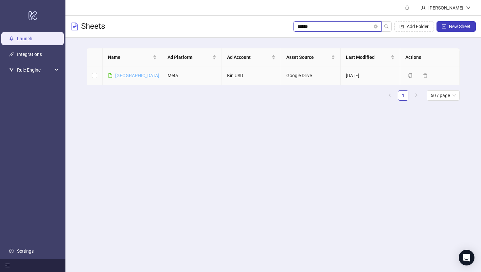
type input "******"
click at [124, 76] on link "[GEOGRAPHIC_DATA]" at bounding box center [137, 75] width 44 height 5
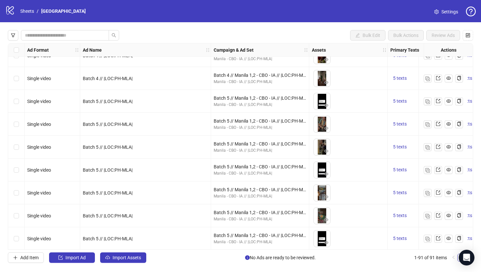
scroll to position [1896, 0]
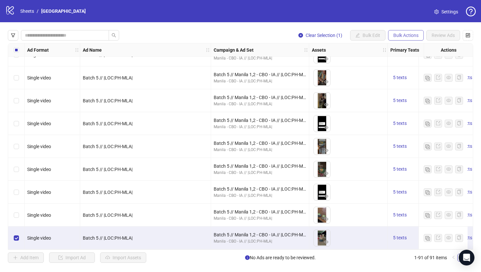
click at [413, 35] on span "Bulk Actions" at bounding box center [406, 35] width 25 height 5
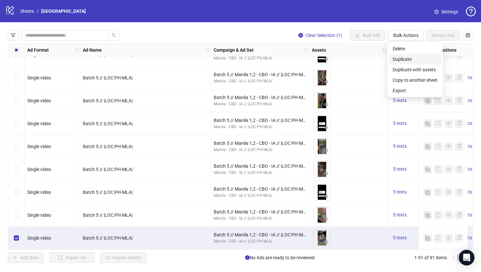
click at [402, 59] on span "Duplicate" at bounding box center [415, 59] width 45 height 7
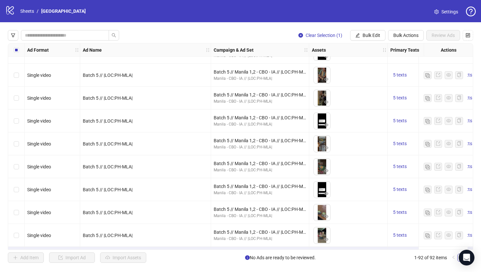
scroll to position [1919, 0]
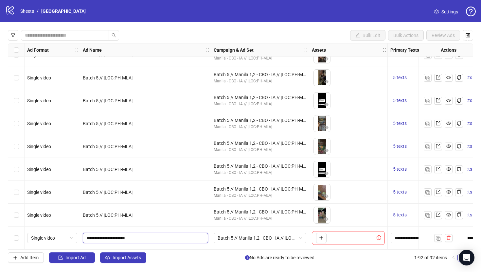
click at [102, 237] on input "**********" at bounding box center [145, 238] width 116 height 7
type input "**********"
click at [257, 235] on span "Batch 5 // Manila 1,2 - CBO - IA // |LOC:PH-MLA| // Exclude 180D PUR" at bounding box center [260, 239] width 85 height 10
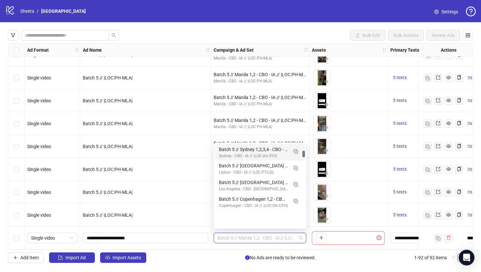
scroll to position [0, 0]
drag, startPoint x: 303, startPoint y: 156, endPoint x: 308, endPoint y: 141, distance: 16.1
click at [308, 141] on body "logo/logo-mobile Sheets / Manila Settings Bulk Edit Bulk Actions Review Ads Ad …" at bounding box center [240, 136] width 481 height 272
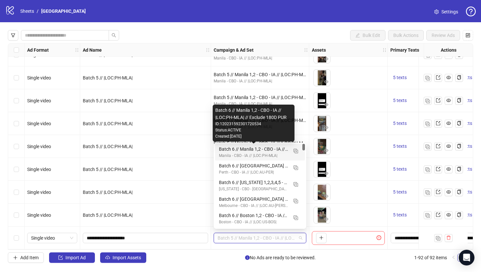
click at [259, 152] on div "Batch 6 // Manila 1,2 - CBO - IA // |LOC:PH-MLA| // Exclude 180D PUR" at bounding box center [253, 149] width 69 height 7
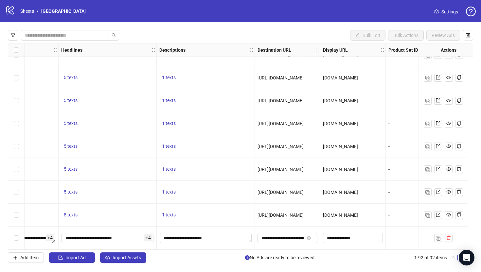
scroll to position [1919, 0]
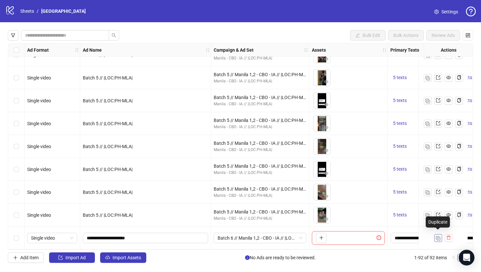
click at [439, 236] on img "button" at bounding box center [438, 238] width 5 height 5
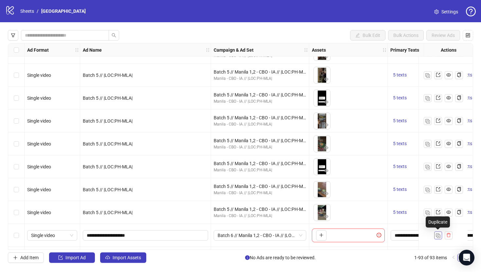
click at [439, 234] on img "button" at bounding box center [438, 236] width 5 height 5
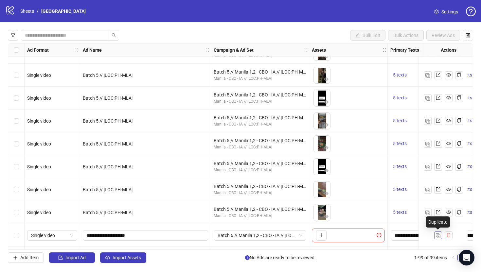
click at [439, 234] on img "button" at bounding box center [438, 236] width 5 height 5
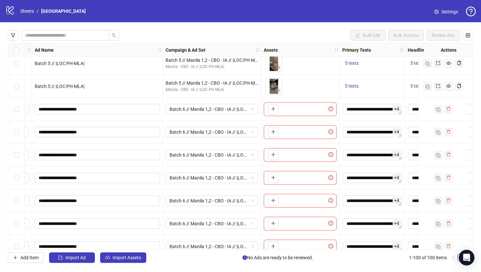
scroll to position [2047, 48]
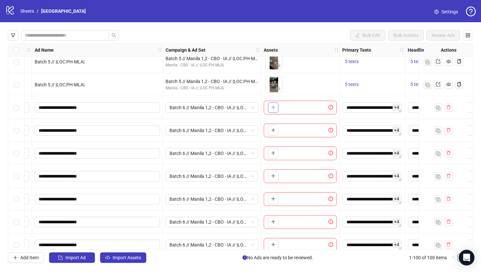
click at [272, 109] on icon "plus" at bounding box center [273, 107] width 5 height 5
click at [275, 129] on icon "plus" at bounding box center [273, 130] width 5 height 5
click at [271, 154] on icon "plus" at bounding box center [273, 153] width 5 height 5
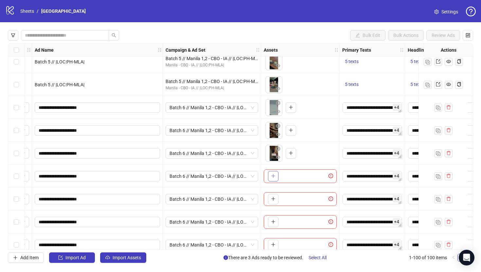
click at [275, 177] on icon "plus" at bounding box center [273, 176] width 5 height 5
click at [273, 196] on button "button" at bounding box center [273, 199] width 10 height 10
click at [274, 222] on icon "plus" at bounding box center [274, 222] width 4 height 0
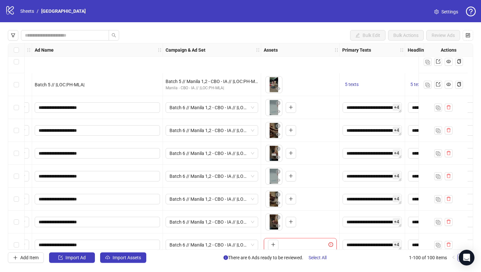
scroll to position [2102, 48]
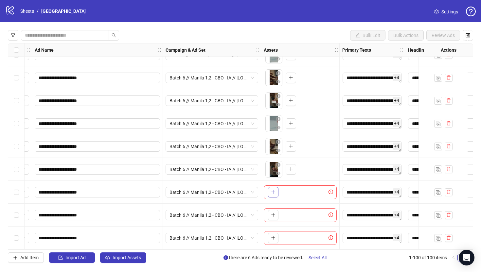
click at [271, 187] on button "button" at bounding box center [273, 192] width 10 height 10
click at [273, 214] on icon "plus" at bounding box center [273, 216] width 0 height 4
click at [273, 233] on button "button" at bounding box center [273, 238] width 10 height 10
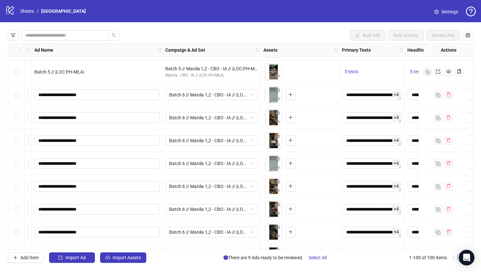
scroll to position [2058, 48]
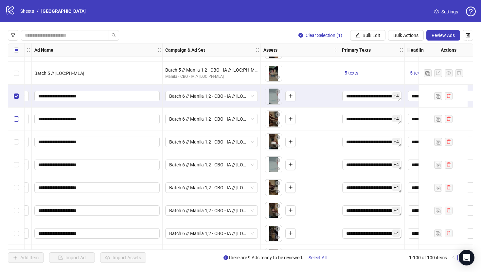
click at [16, 122] on label "Select row 93" at bounding box center [16, 119] width 5 height 7
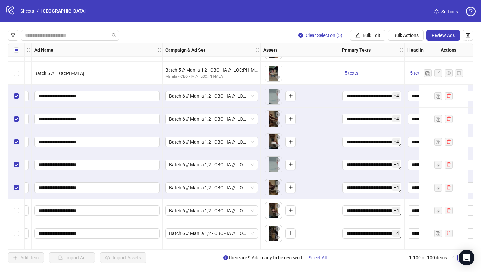
click at [17, 216] on div "Select row 97" at bounding box center [16, 210] width 16 height 23
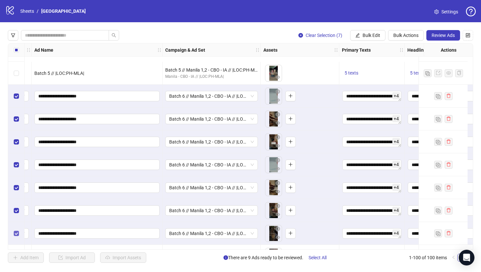
scroll to position [2102, 48]
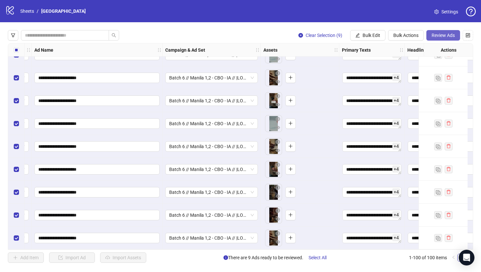
click at [444, 36] on span "Review Ads" at bounding box center [443, 35] width 23 height 5
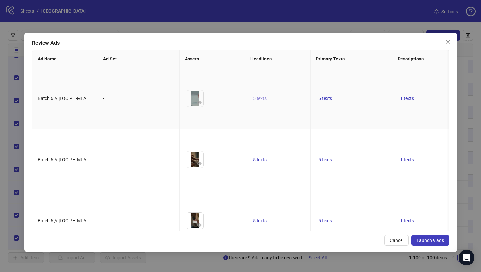
click at [260, 101] on span "5 texts" at bounding box center [260, 98] width 14 height 5
click at [364, 105] on icon "caret-right" at bounding box center [362, 104] width 5 height 5
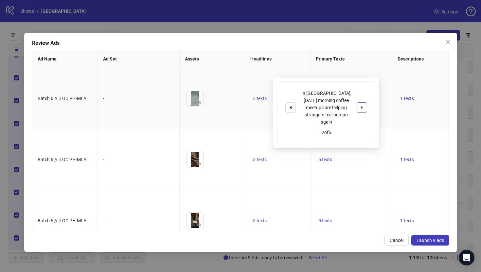
click at [364, 105] on icon "caret-right" at bounding box center [362, 107] width 5 height 5
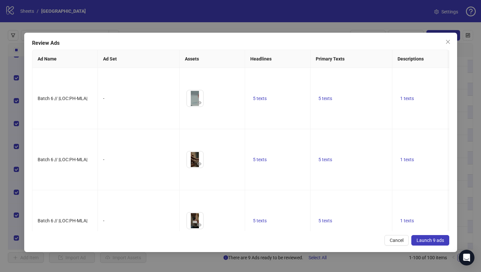
click at [422, 238] on span "Launch 9 ads" at bounding box center [431, 240] width 28 height 5
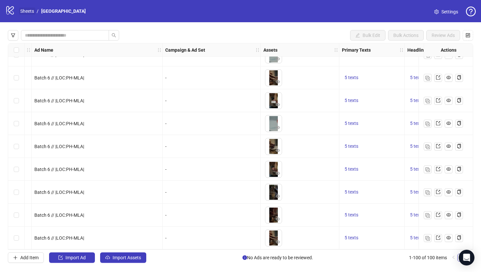
click at [28, 10] on link "Sheets" at bounding box center [27, 11] width 16 height 7
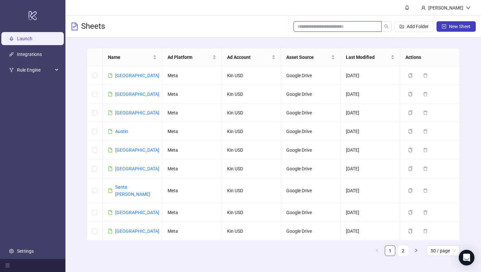
click at [339, 28] on input "search" at bounding box center [335, 26] width 75 height 7
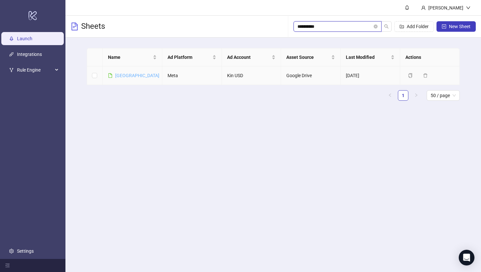
type input "**********"
click at [133, 78] on link "[GEOGRAPHIC_DATA]" at bounding box center [137, 75] width 44 height 5
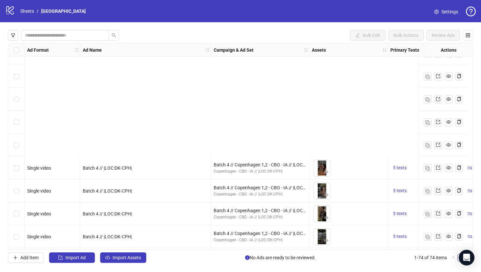
scroll to position [1506, 0]
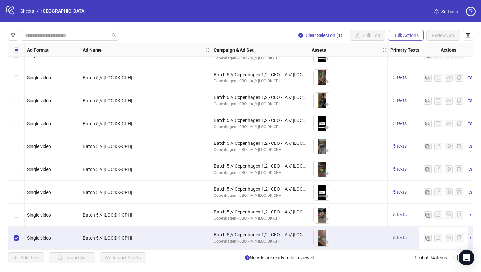
click at [396, 39] on button "Bulk Actions" at bounding box center [406, 35] width 36 height 10
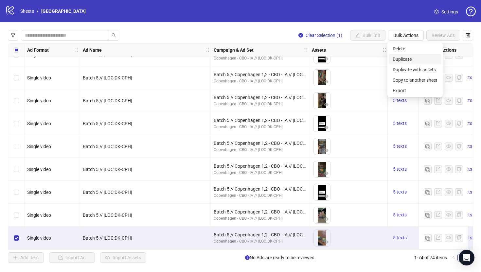
click at [399, 58] on span "Duplicate" at bounding box center [415, 59] width 45 height 7
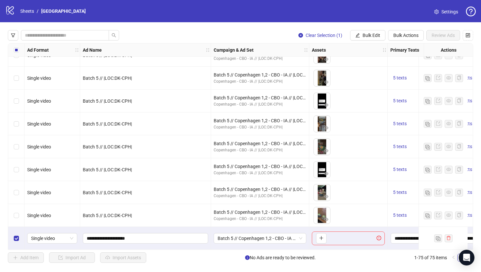
scroll to position [1529, 0]
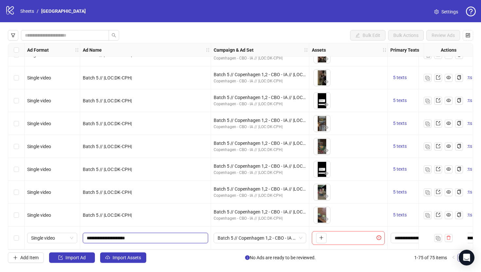
click at [102, 236] on input "**********" at bounding box center [145, 238] width 116 height 7
type input "**********"
click at [238, 237] on span "Batch 5 // Copenhagen 1,2 - CBO - IA // |LOC:DK-CPH| // Exclude 180D PUR" at bounding box center [260, 239] width 85 height 10
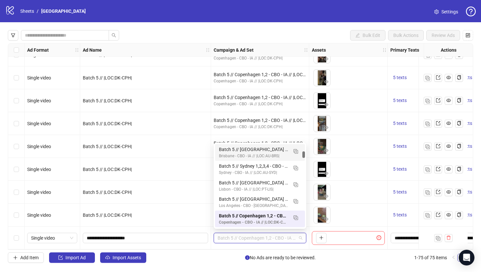
scroll to position [0, 0]
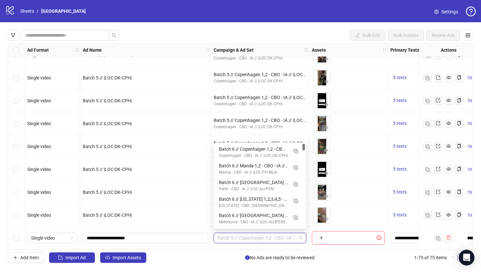
drag, startPoint x: 305, startPoint y: 153, endPoint x: 308, endPoint y: 132, distance: 21.6
click at [308, 132] on body "logo/logo-mobile Sheets / Copenhagen Settings Bulk Edit Bulk Actions Review Ads…" at bounding box center [240, 136] width 481 height 272
click at [256, 156] on div "Copenhagen - CBO - IA // |LOC:DK-CPH|" at bounding box center [253, 156] width 69 height 6
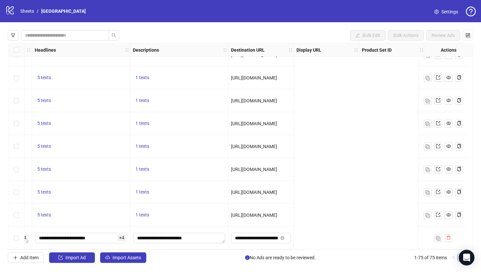
scroll to position [1529, 0]
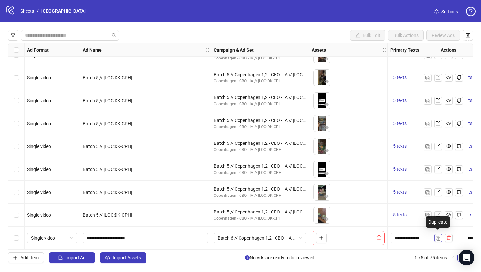
click at [438, 237] on img "button" at bounding box center [438, 238] width 5 height 5
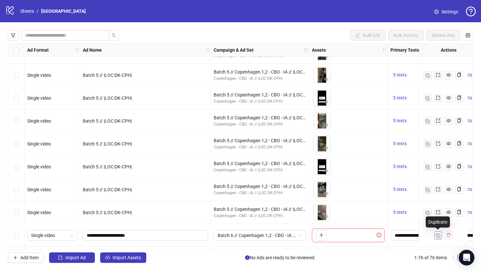
click at [438, 237] on img "button" at bounding box center [438, 236] width 5 height 5
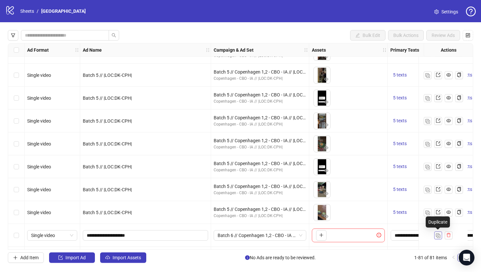
click at [438, 237] on img "button" at bounding box center [438, 236] width 5 height 5
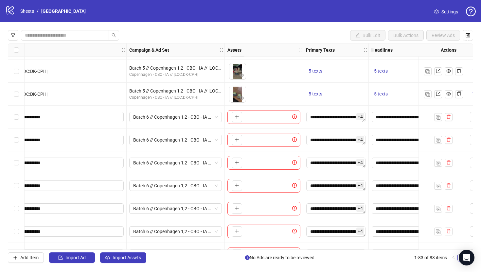
scroll to position [1647, 84]
click at [231, 118] on div "To pick up a draggable item, press the space bar. While dragging, use the arrow…" at bounding box center [235, 117] width 13 height 10
click at [237, 118] on icon "plus" at bounding box center [237, 117] width 0 height 4
click at [235, 136] on button "button" at bounding box center [237, 140] width 10 height 10
click at [238, 164] on icon "plus" at bounding box center [237, 162] width 5 height 5
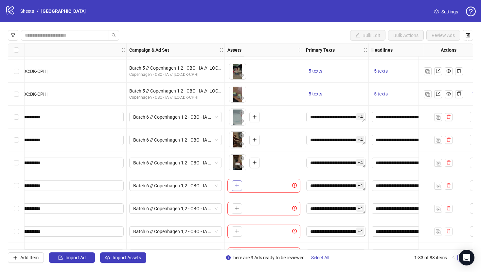
click at [238, 184] on icon "plus" at bounding box center [237, 185] width 5 height 5
click at [234, 209] on button "button" at bounding box center [237, 209] width 10 height 10
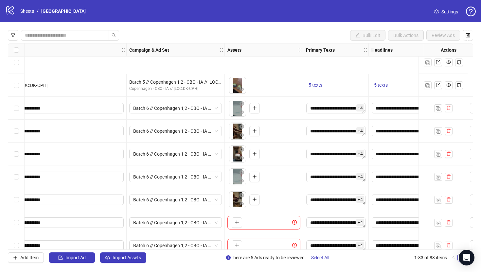
scroll to position [1712, 84]
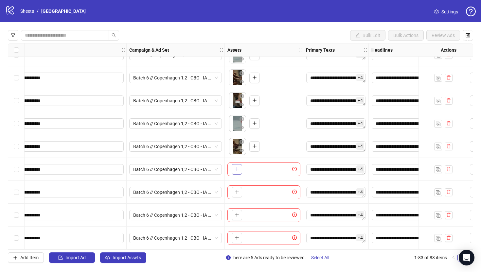
click at [236, 168] on icon "plus" at bounding box center [237, 169] width 5 height 5
click at [240, 192] on button "button" at bounding box center [237, 192] width 10 height 10
click at [237, 215] on icon "plus" at bounding box center [237, 215] width 5 height 5
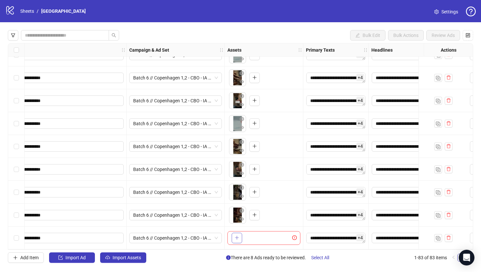
click at [234, 237] on button "button" at bounding box center [237, 238] width 10 height 10
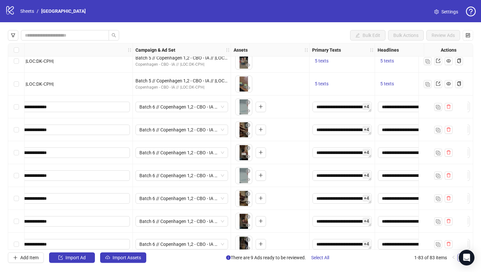
scroll to position [1658, 0]
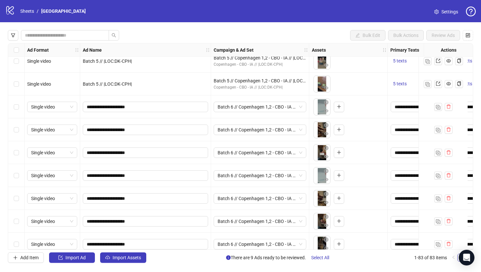
click at [20, 105] on div "Select row 75" at bounding box center [16, 107] width 16 height 23
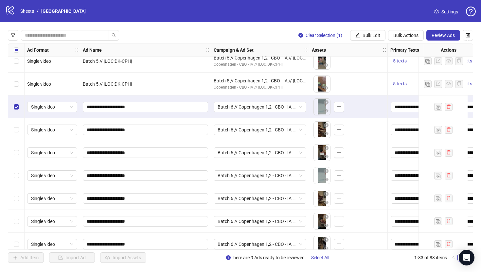
click at [20, 121] on div "Select row 76" at bounding box center [16, 130] width 16 height 23
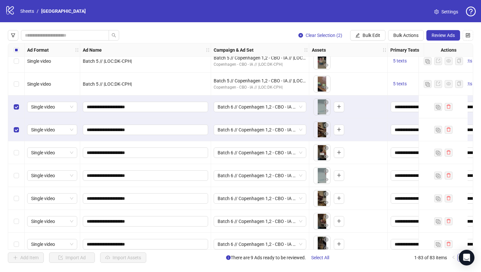
click at [16, 149] on div "Select row 77" at bounding box center [16, 152] width 16 height 23
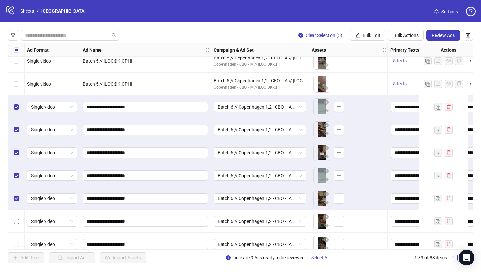
click at [16, 224] on label "Select row 80" at bounding box center [16, 221] width 5 height 7
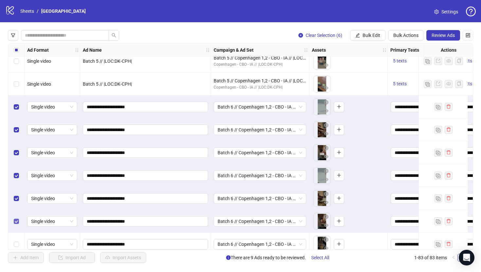
scroll to position [1712, 0]
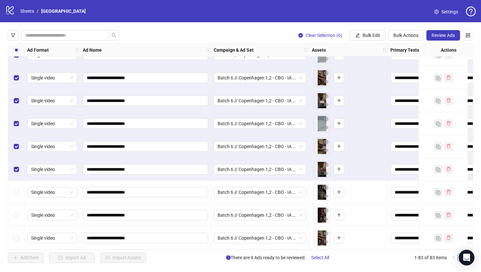
click at [21, 189] on div "Select row 81" at bounding box center [16, 192] width 16 height 23
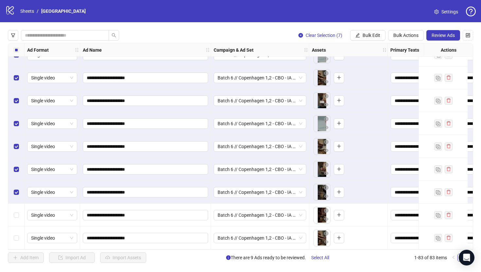
click at [19, 212] on div "Select row 82" at bounding box center [16, 215] width 16 height 23
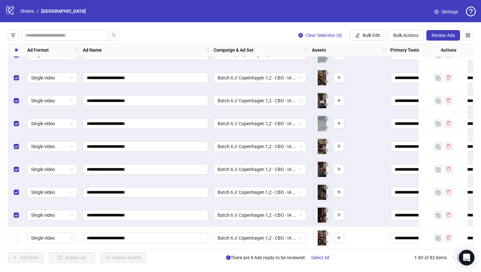
click at [18, 229] on div "Select row 83" at bounding box center [16, 238] width 16 height 23
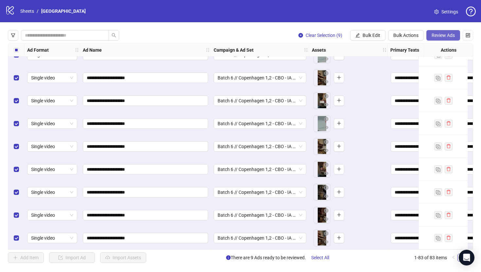
click at [436, 39] on button "Review Ads" at bounding box center [444, 35] width 34 height 10
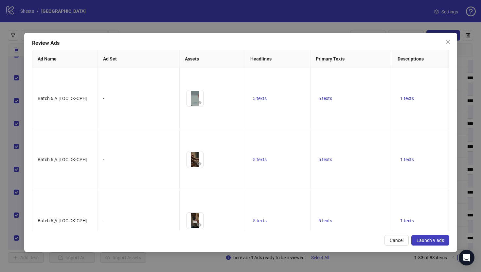
click at [424, 241] on span "Launch 9 ads" at bounding box center [431, 240] width 28 height 5
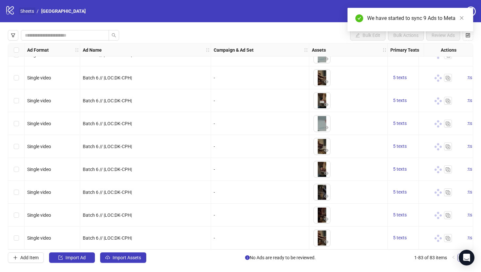
click at [23, 12] on link "Sheets" at bounding box center [27, 11] width 16 height 7
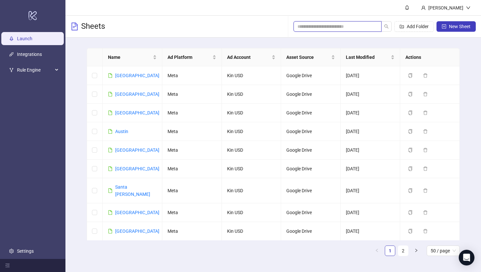
click at [321, 28] on input "search" at bounding box center [335, 26] width 75 height 7
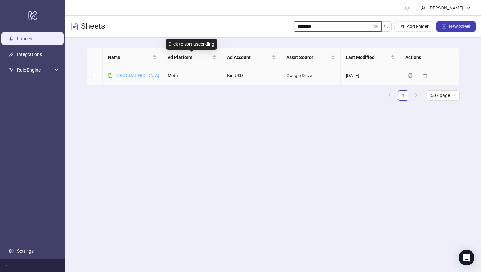
type input "********"
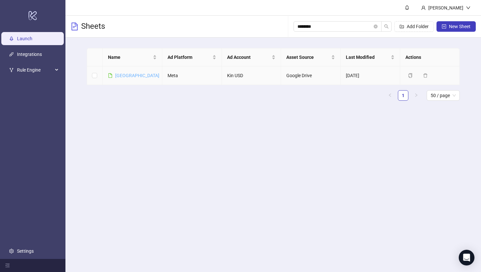
click at [127, 75] on link "[GEOGRAPHIC_DATA]" at bounding box center [137, 75] width 44 height 5
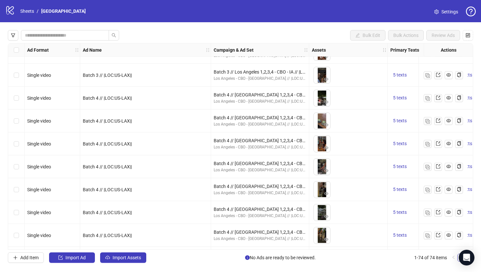
scroll to position [1506, 0]
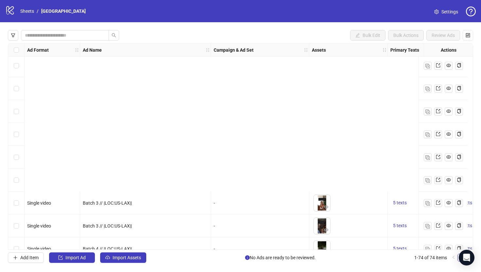
scroll to position [1506, 0]
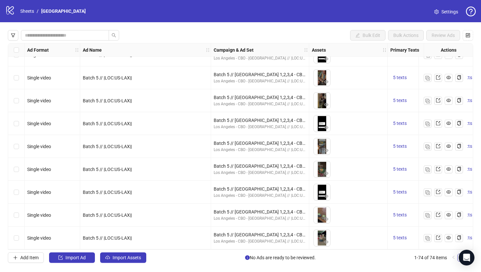
click at [19, 236] on div "Select row 74" at bounding box center [16, 238] width 16 height 23
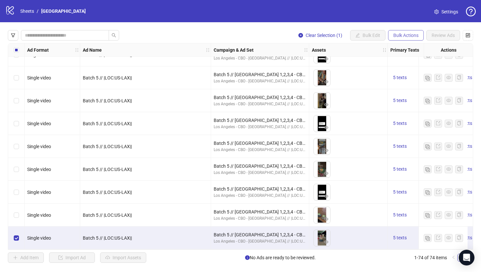
click at [408, 37] on span "Bulk Actions" at bounding box center [406, 35] width 25 height 5
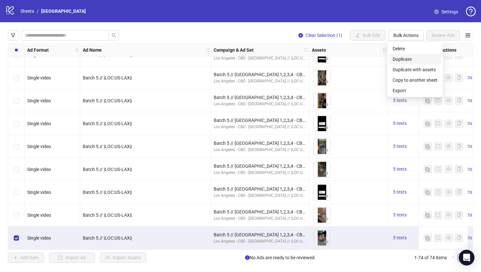
click at [405, 59] on span "Duplicate" at bounding box center [415, 59] width 45 height 7
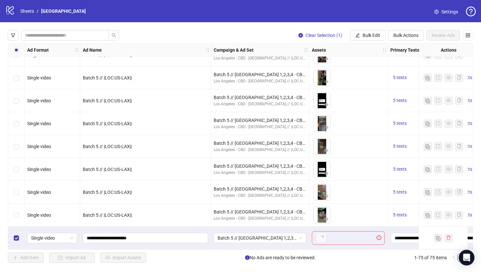
scroll to position [1529, 0]
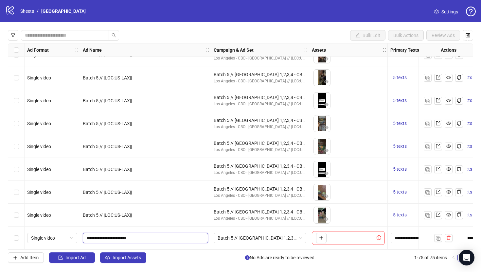
click at [102, 235] on input "**********" at bounding box center [145, 238] width 116 height 7
type input "**********"
click at [250, 234] on span "Batch 5 // [GEOGRAPHIC_DATA] 1,2,3,4 - CBO - IA // |LOC:US-LAX| // Exclude 180D…" at bounding box center [260, 239] width 85 height 10
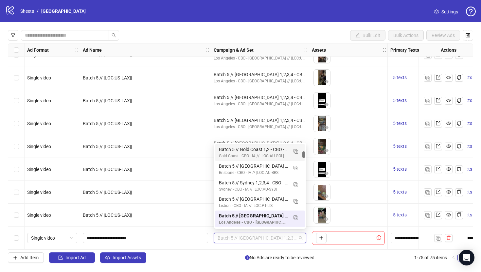
scroll to position [0, 0]
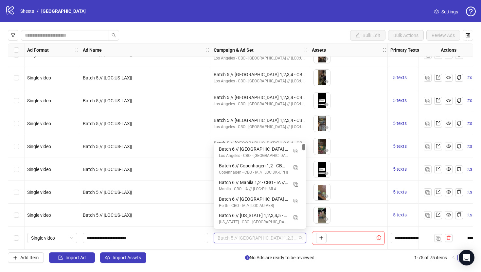
drag, startPoint x: 304, startPoint y: 156, endPoint x: 304, endPoint y: 146, distance: 9.5
click at [304, 146] on div at bounding box center [304, 147] width 3 height 7
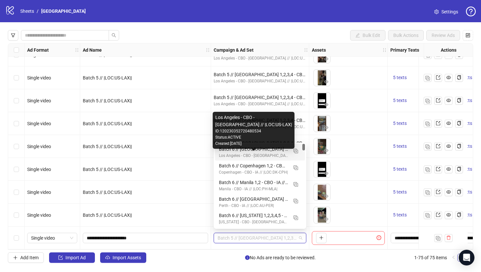
click at [262, 156] on div "Los Angeles - CBO - [GEOGRAPHIC_DATA] // |LOC:US-LAX|" at bounding box center [253, 156] width 69 height 6
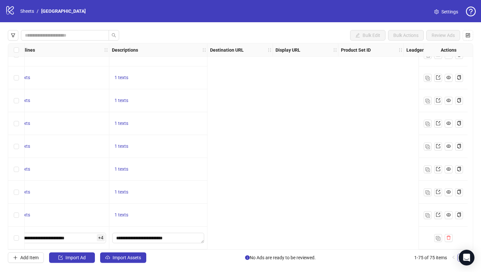
scroll to position [1529, 0]
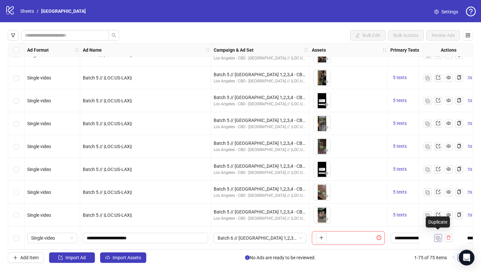
click at [438, 238] on img "button" at bounding box center [438, 238] width 5 height 5
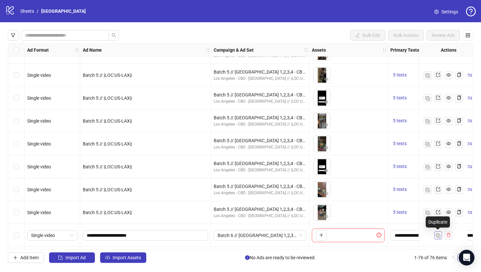
click at [438, 238] on img "button" at bounding box center [438, 236] width 5 height 5
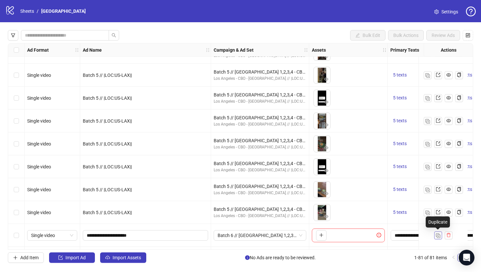
click at [438, 238] on img "button" at bounding box center [438, 236] width 5 height 5
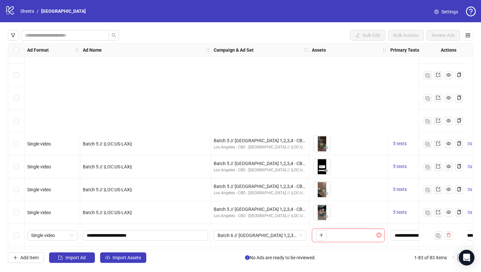
scroll to position [1648, 0]
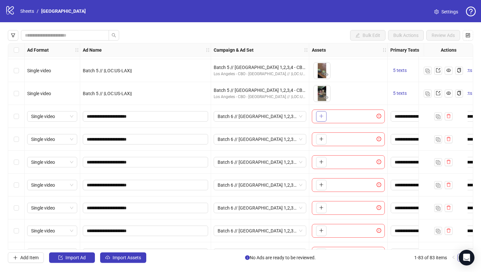
click at [321, 112] on button "button" at bounding box center [321, 116] width 10 height 10
click at [322, 141] on icon "plus" at bounding box center [321, 139] width 5 height 5
click at [321, 166] on button "button" at bounding box center [321, 162] width 10 height 10
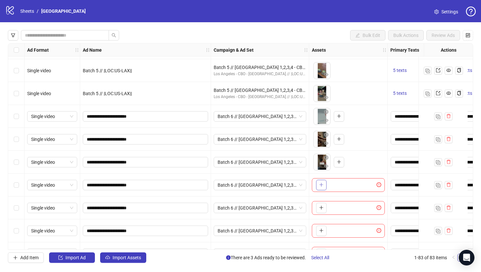
click at [322, 184] on icon "plus" at bounding box center [321, 185] width 5 height 5
click at [318, 207] on button "button" at bounding box center [321, 208] width 10 height 10
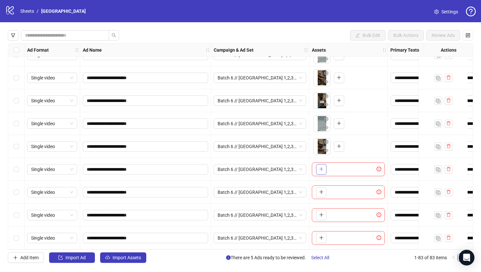
click at [318, 169] on button "button" at bounding box center [321, 169] width 10 height 10
click at [321, 194] on button "button" at bounding box center [321, 192] width 10 height 10
click at [322, 216] on button "button" at bounding box center [321, 215] width 10 height 10
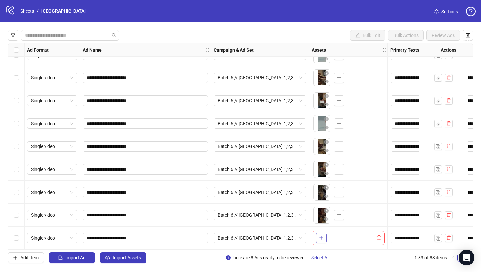
click at [323, 233] on button "button" at bounding box center [321, 238] width 10 height 10
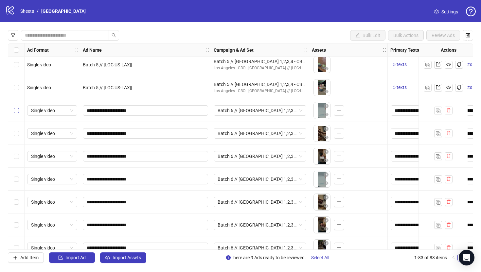
click at [15, 113] on label "Select row 75" at bounding box center [16, 110] width 5 height 7
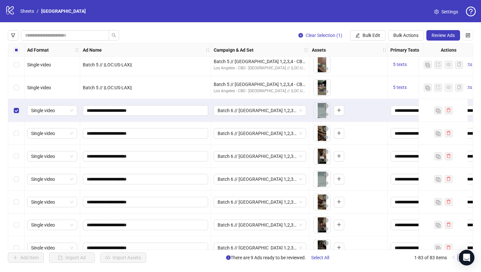
click at [15, 128] on div "Select row 76" at bounding box center [16, 133] width 16 height 23
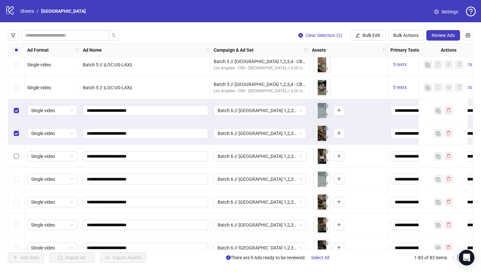
click at [18, 159] on label "Select row 77" at bounding box center [16, 156] width 5 height 7
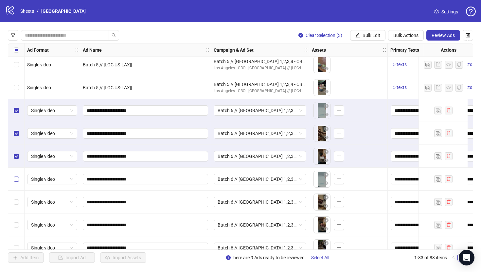
click at [17, 183] on label "Select row 78" at bounding box center [16, 179] width 5 height 7
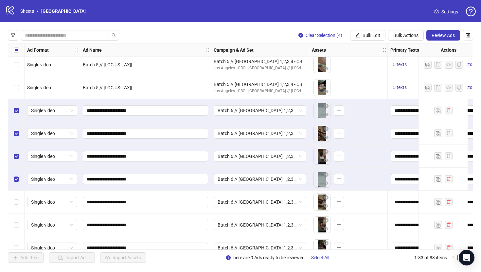
click at [17, 208] on div "Select row 79" at bounding box center [16, 202] width 16 height 23
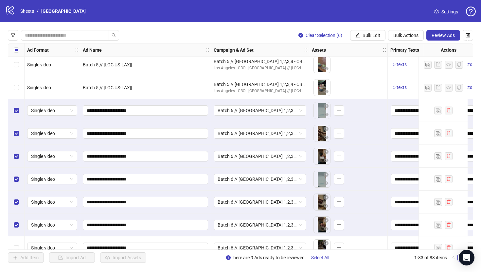
scroll to position [1712, 0]
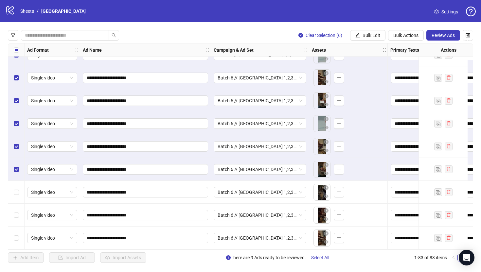
click at [20, 192] on div "Select row 81" at bounding box center [16, 192] width 16 height 23
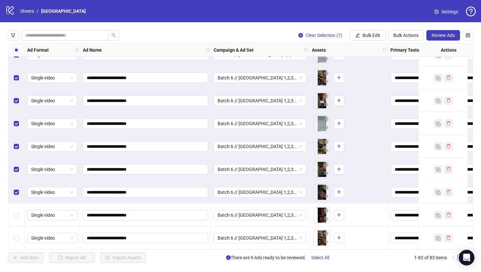
click at [18, 217] on div "Select row 82" at bounding box center [16, 215] width 16 height 23
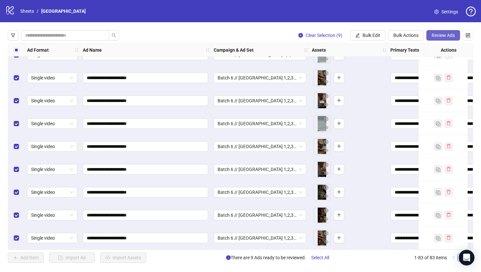
click at [441, 33] on span "Review Ads" at bounding box center [443, 35] width 23 height 5
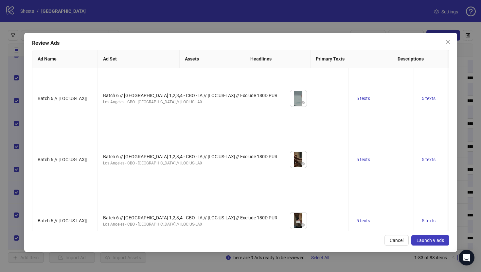
click at [423, 239] on span "Launch 9 ads" at bounding box center [431, 240] width 28 height 5
